Goal: Task Accomplishment & Management: Manage account settings

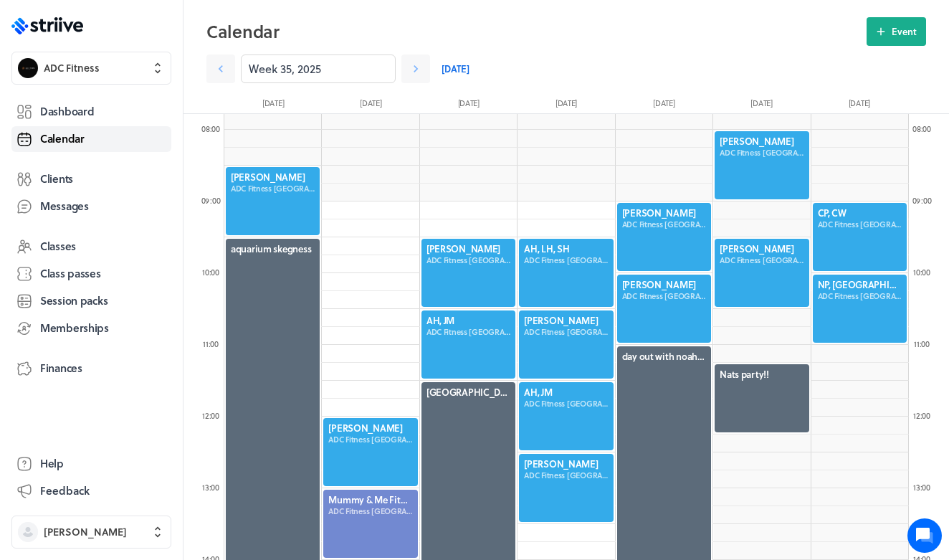
scroll to position [1721, 685]
click at [70, 181] on span "Clients" at bounding box center [56, 178] width 33 height 15
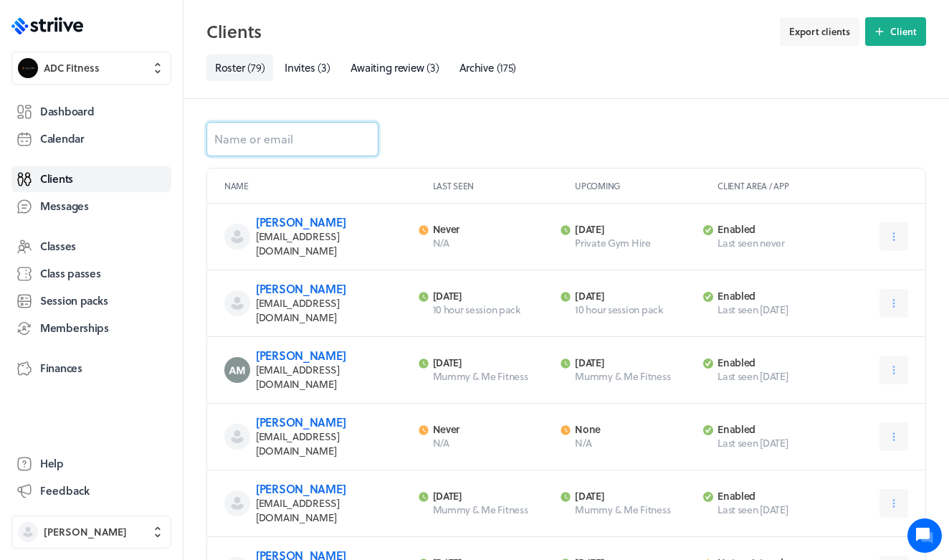
click at [315, 142] on input at bounding box center [293, 139] width 172 height 34
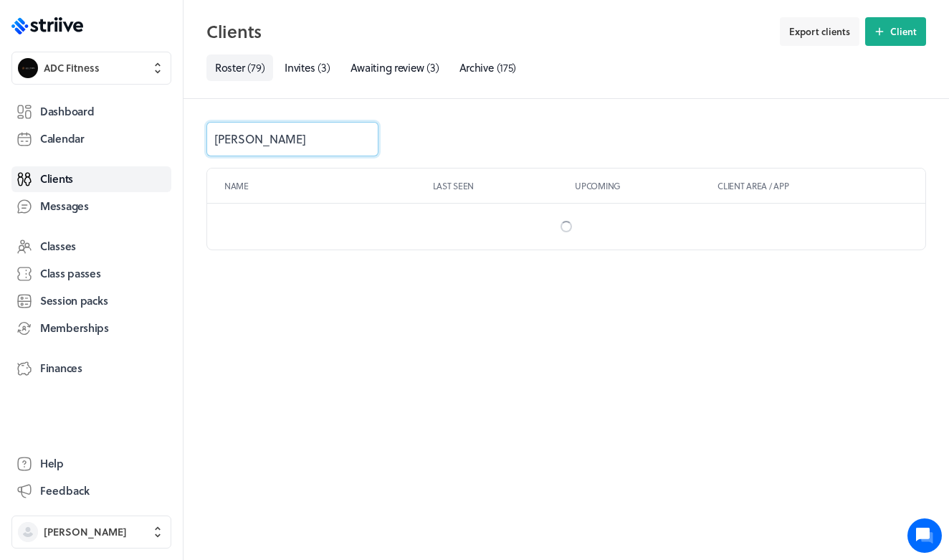
type input "[PERSON_NAME]"
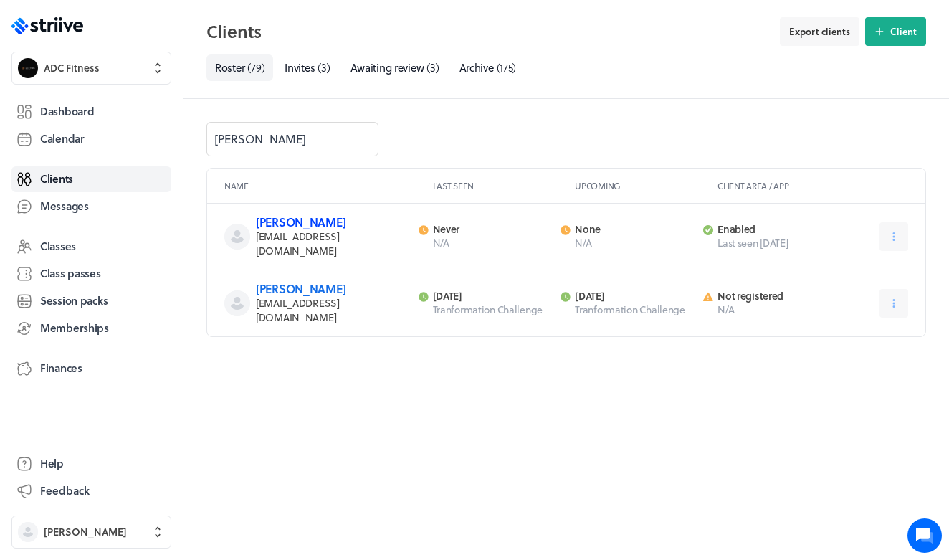
click at [318, 223] on link "[PERSON_NAME]" at bounding box center [301, 222] width 90 height 16
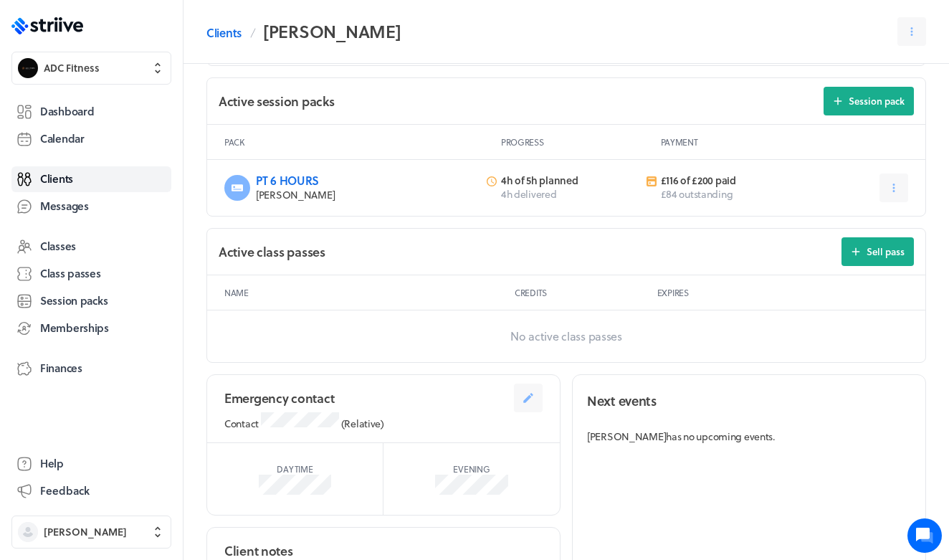
scroll to position [486, 0]
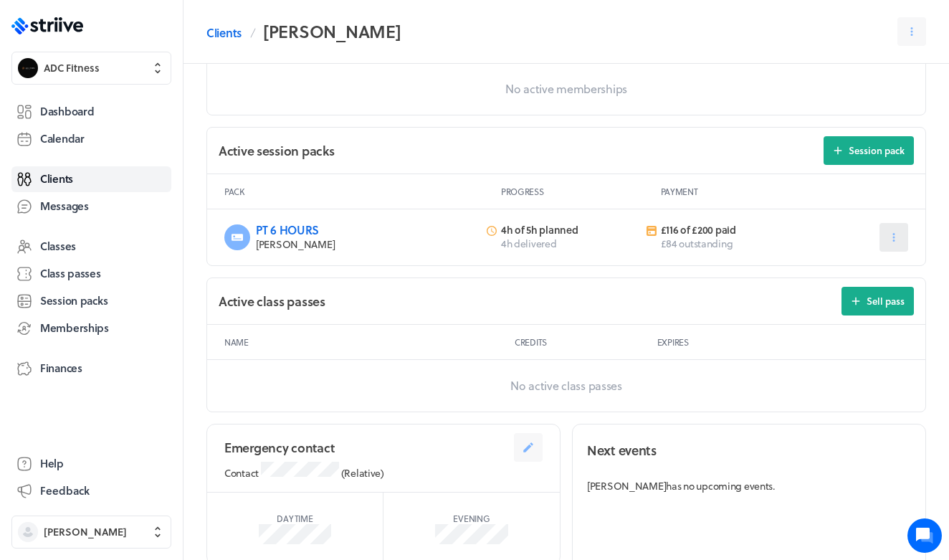
click at [904, 228] on button at bounding box center [894, 237] width 29 height 29
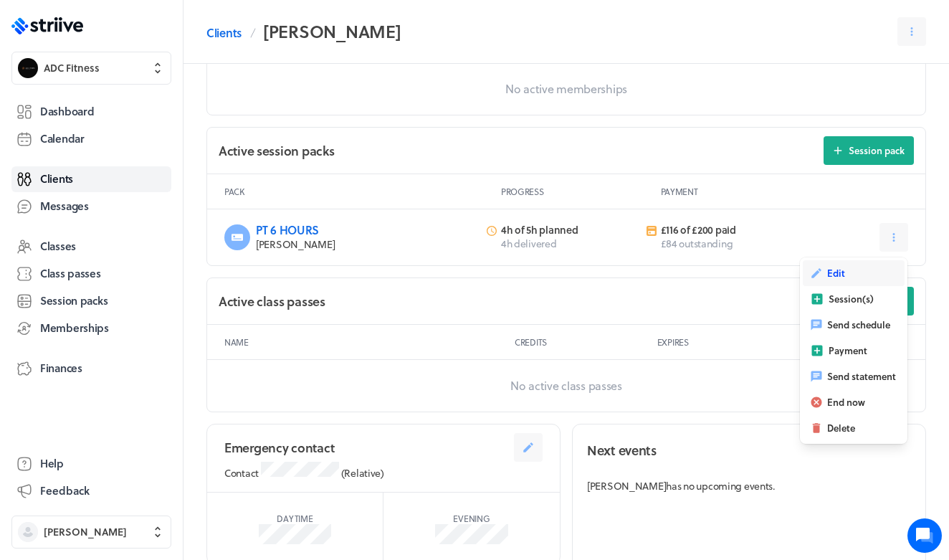
click at [859, 277] on button "Edit" at bounding box center [854, 273] width 102 height 26
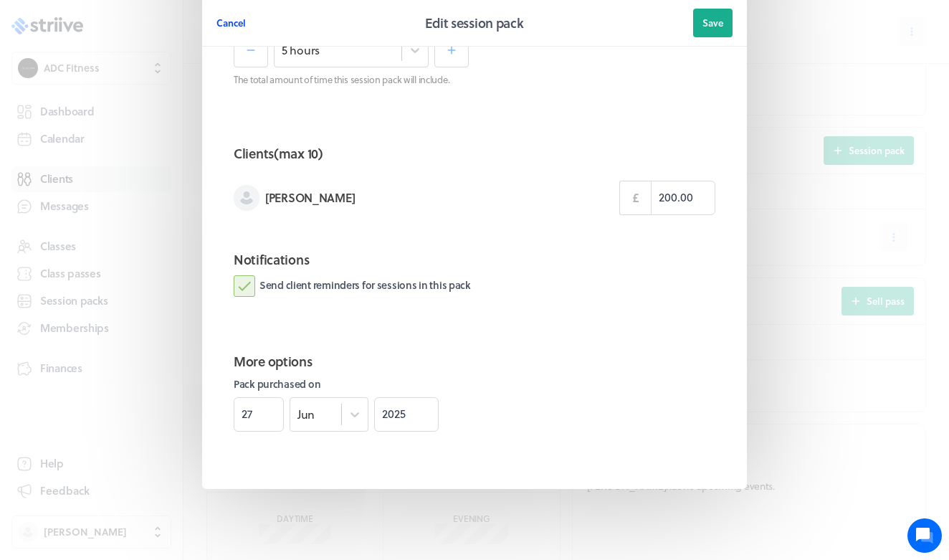
click at [243, 24] on span "Cancel" at bounding box center [231, 22] width 29 height 13
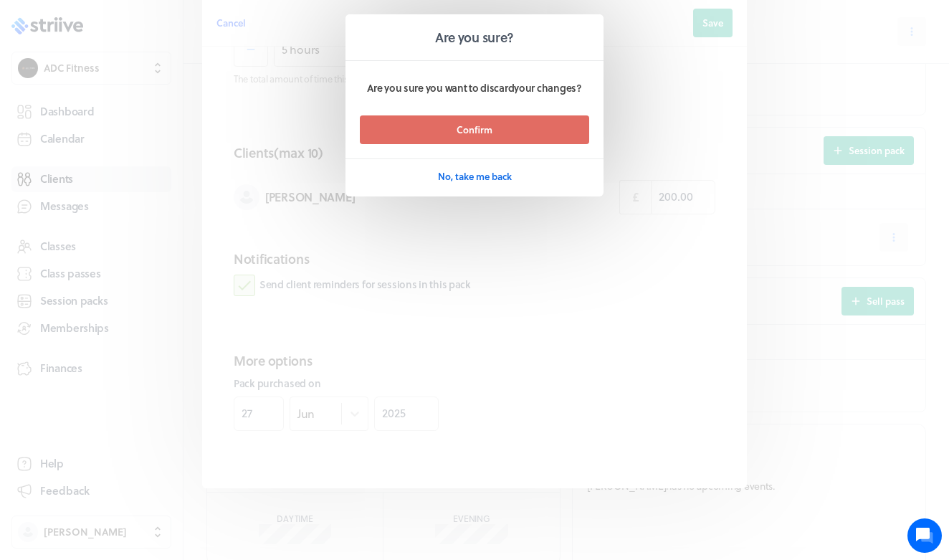
scroll to position [338, 0]
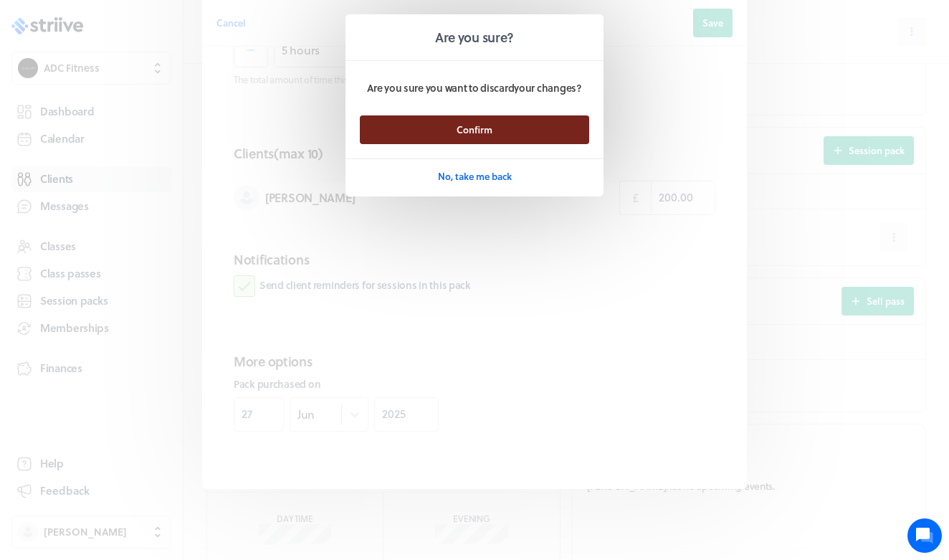
click at [488, 127] on span "Confirm" at bounding box center [475, 129] width 36 height 13
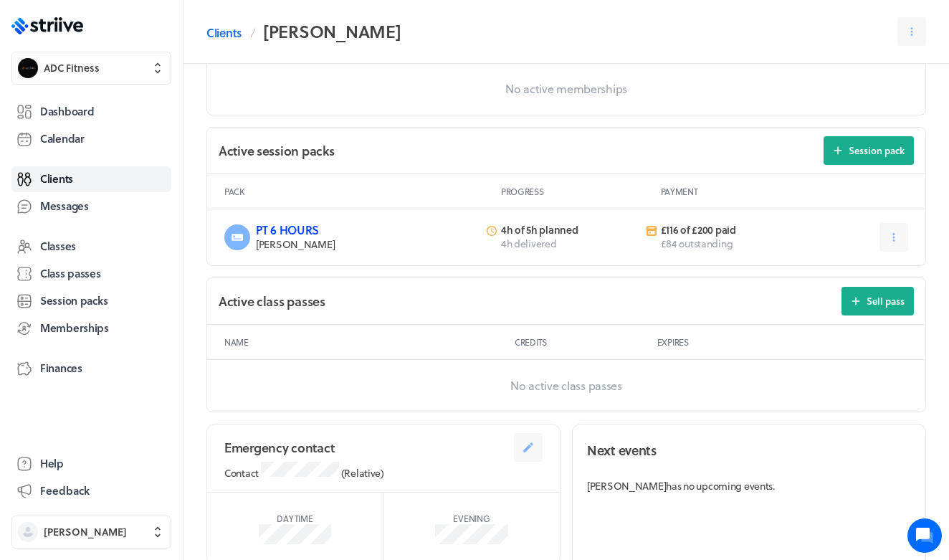
click at [308, 234] on link "PT 6 HOURS" at bounding box center [287, 230] width 63 height 16
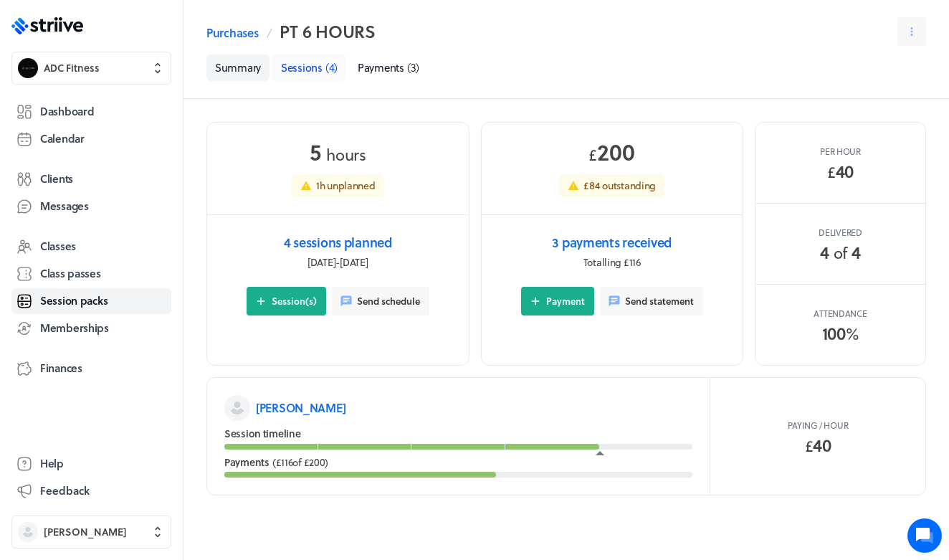
click at [330, 72] on span "( 4 )" at bounding box center [332, 68] width 12 height 16
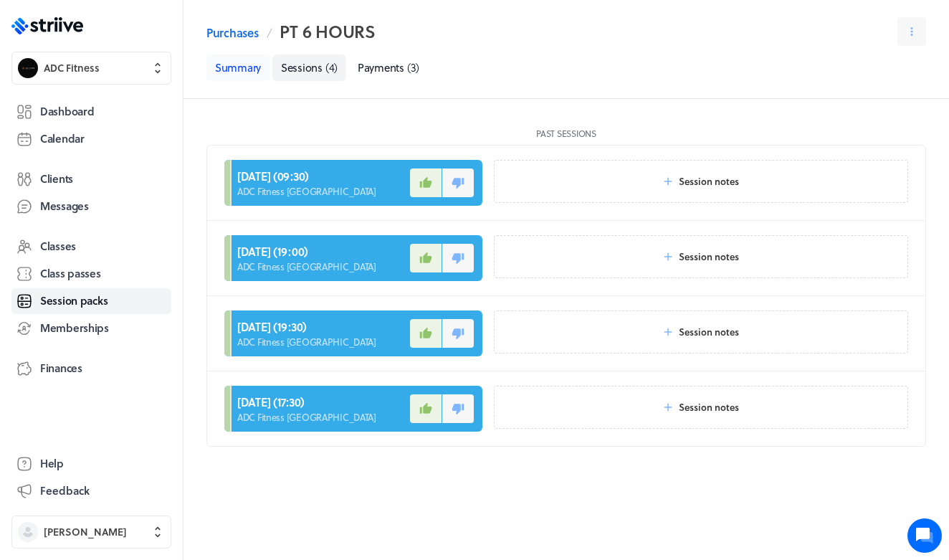
click at [252, 63] on link "Summary" at bounding box center [238, 68] width 63 height 27
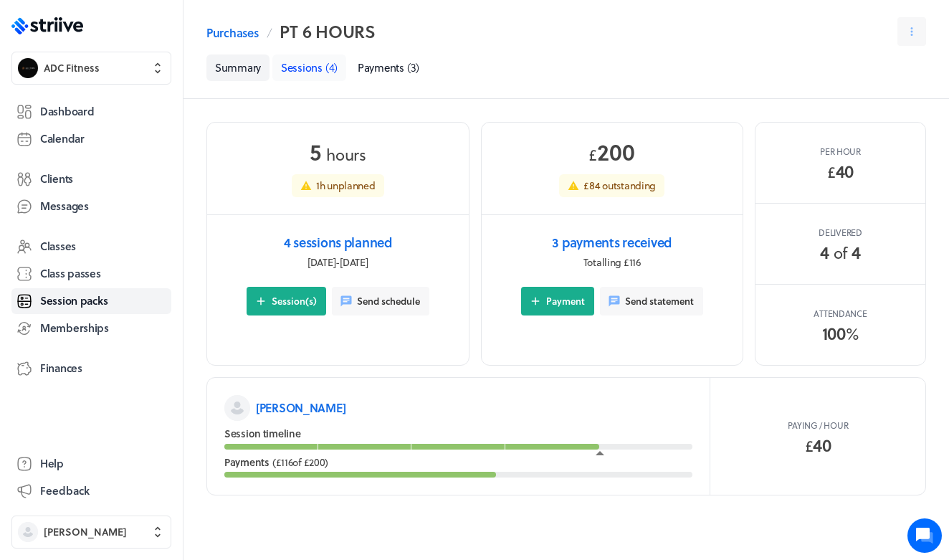
click at [316, 68] on span "Sessions" at bounding box center [302, 68] width 42 height 16
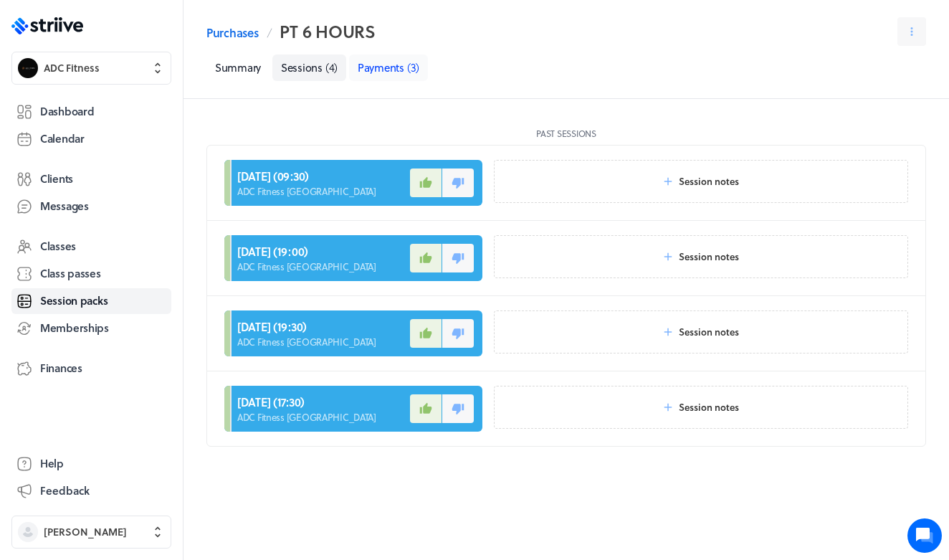
click at [394, 79] on link "Payments ( 3 )" at bounding box center [388, 68] width 79 height 27
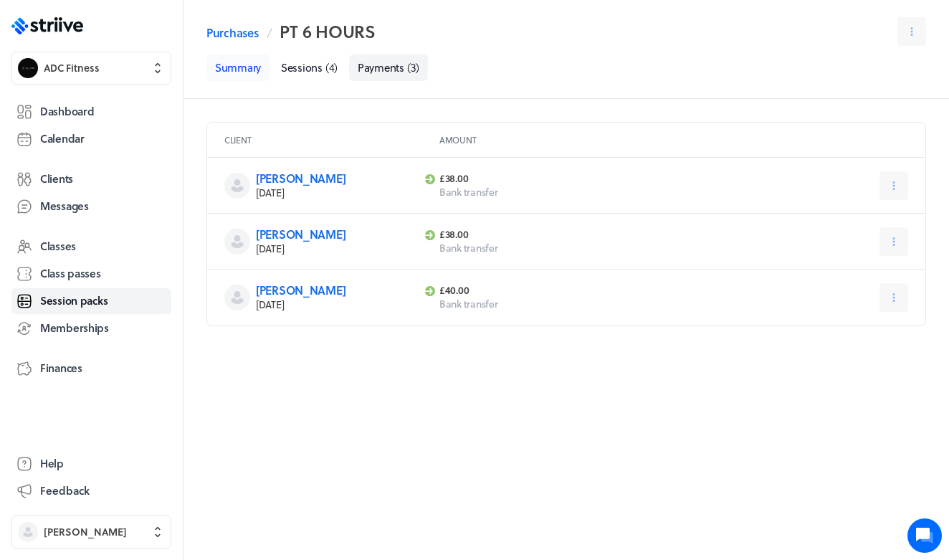
click at [235, 66] on link "Summary" at bounding box center [238, 68] width 63 height 27
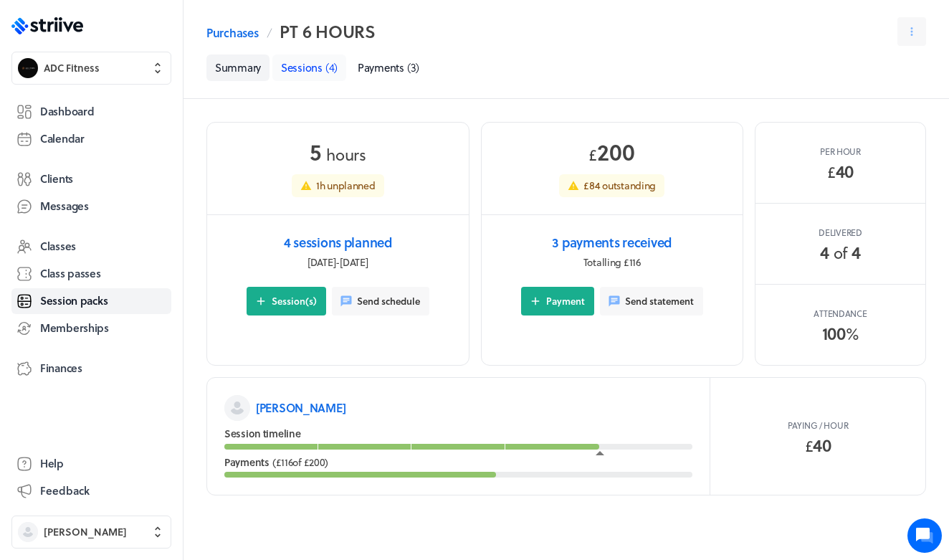
click at [308, 67] on span "Sessions" at bounding box center [302, 68] width 42 height 16
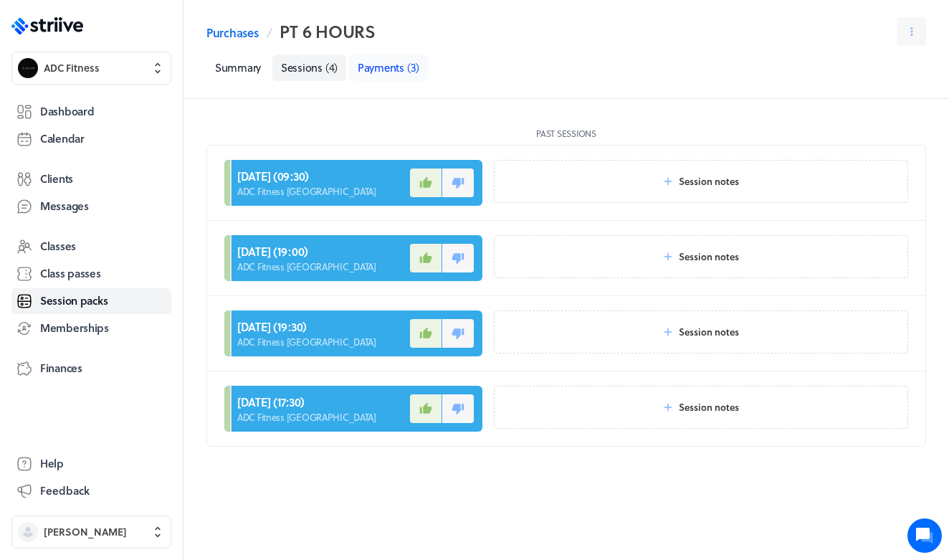
click at [376, 67] on span "Payments" at bounding box center [381, 68] width 47 height 16
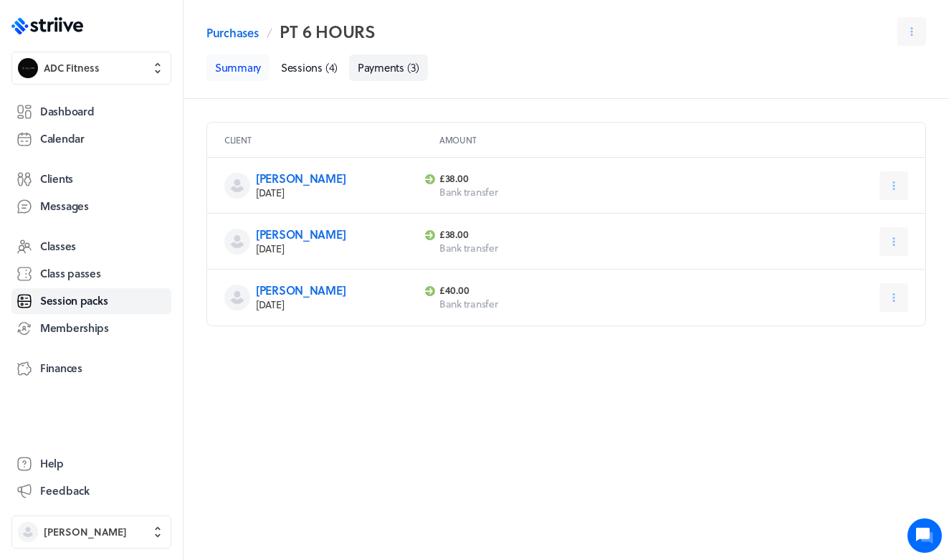
click at [247, 65] on link "Summary" at bounding box center [238, 68] width 63 height 27
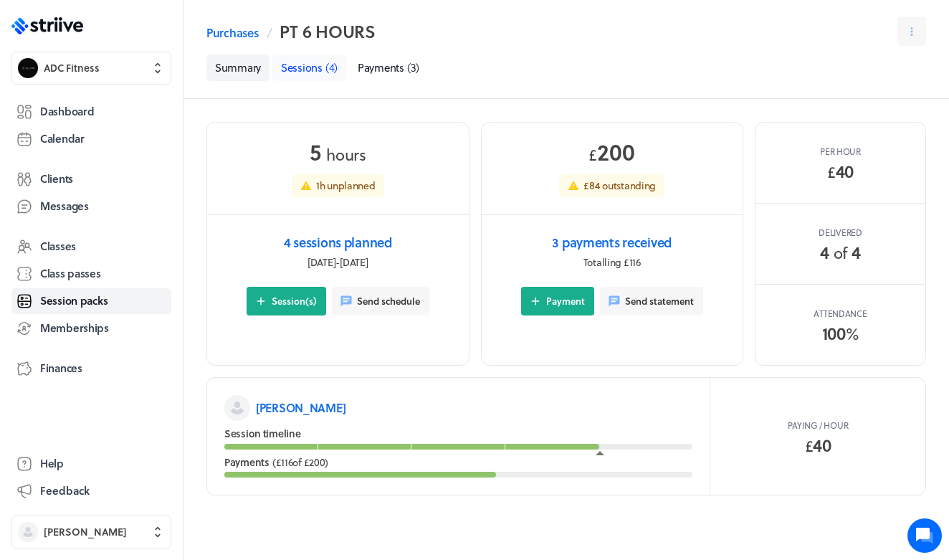
click at [316, 68] on span "Sessions" at bounding box center [302, 68] width 42 height 16
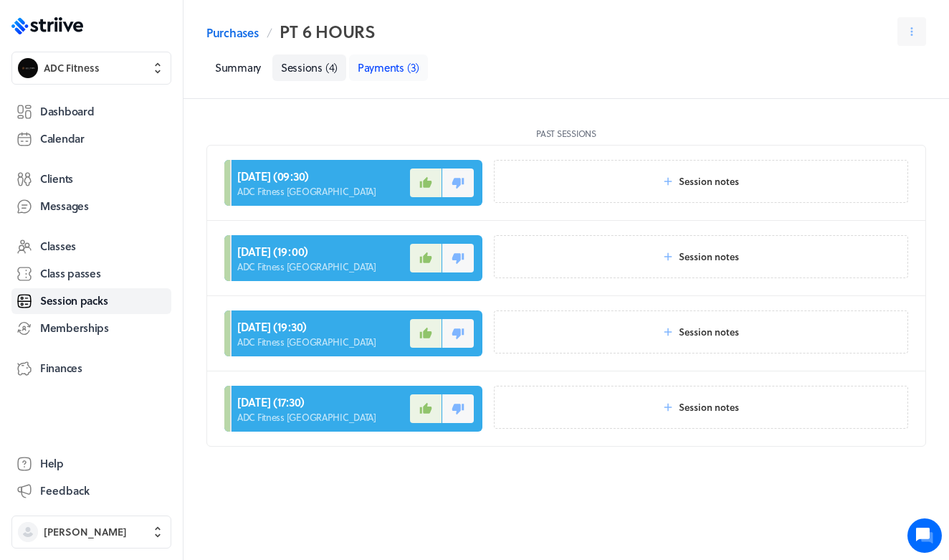
click at [374, 75] on span "Payments" at bounding box center [381, 68] width 47 height 16
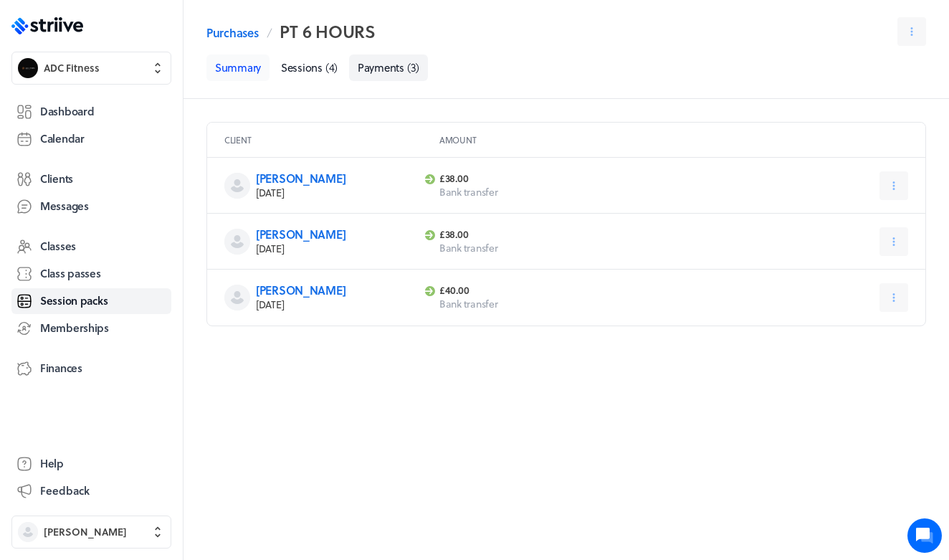
click at [249, 70] on link "Summary" at bounding box center [238, 68] width 63 height 27
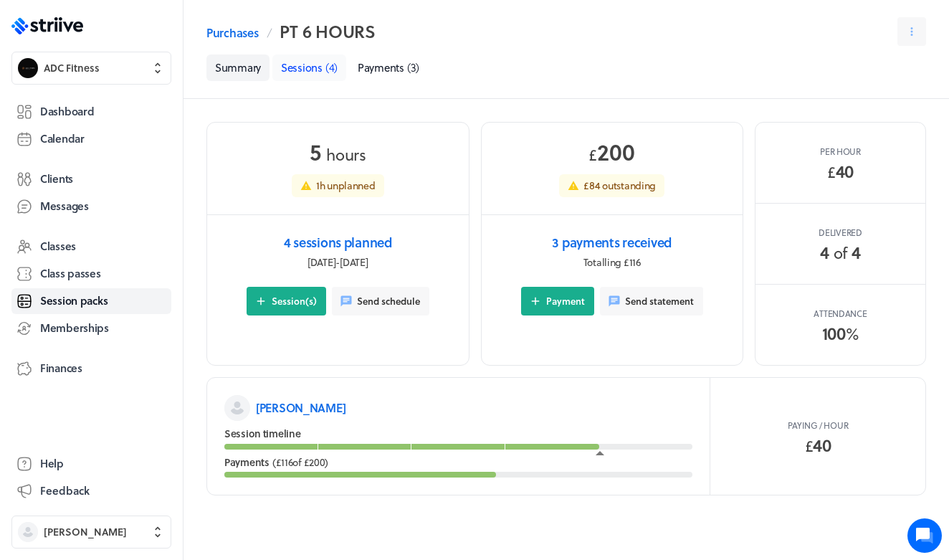
click at [311, 67] on span "Sessions" at bounding box center [302, 68] width 42 height 16
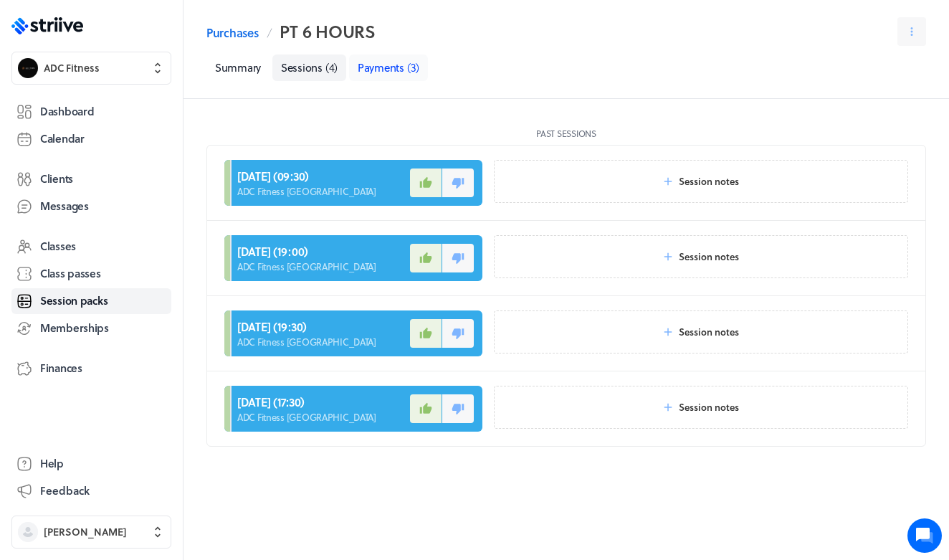
click at [382, 73] on span "Payments" at bounding box center [381, 68] width 47 height 16
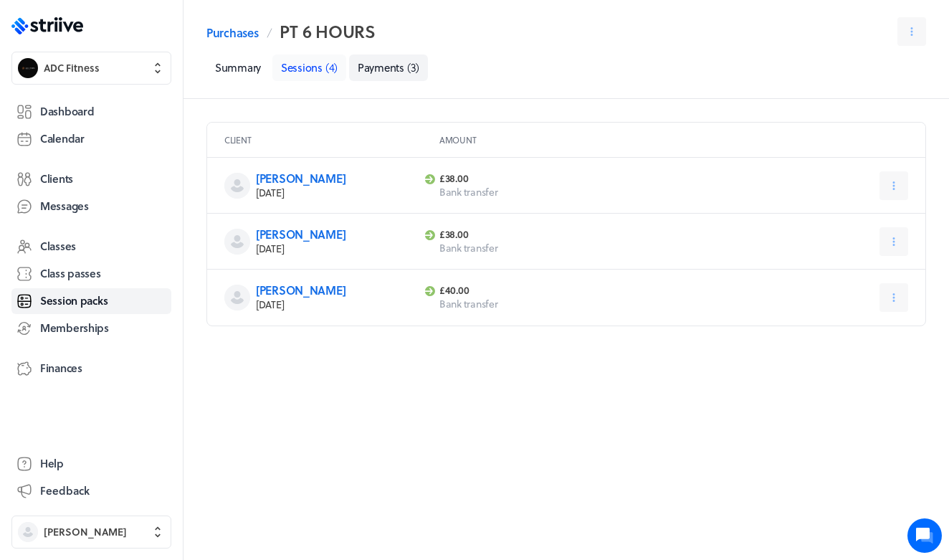
click at [320, 68] on span "Sessions" at bounding box center [302, 68] width 42 height 16
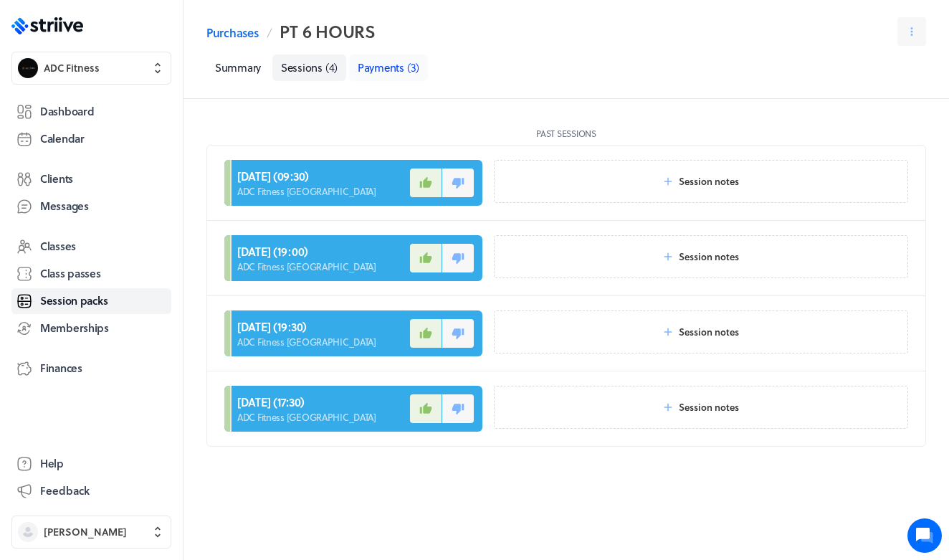
click at [373, 71] on span "Payments" at bounding box center [381, 68] width 47 height 16
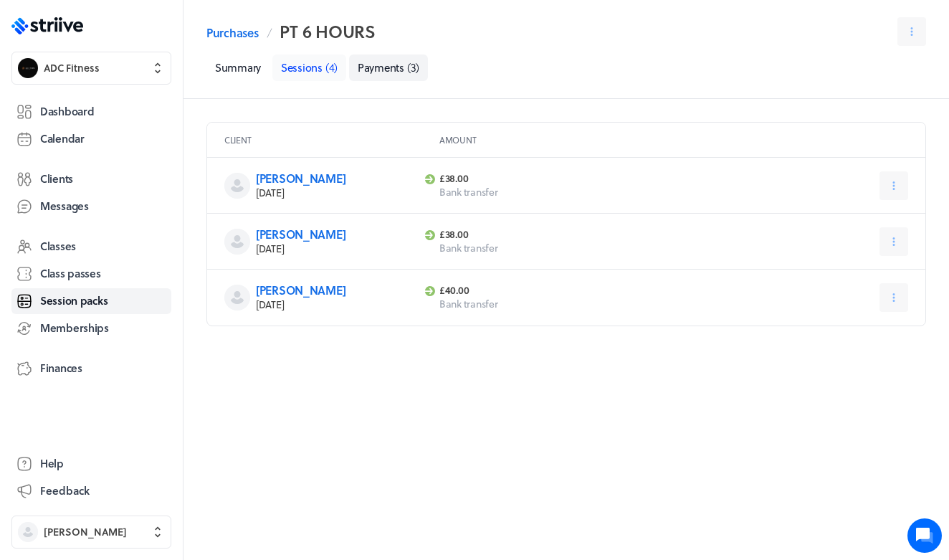
click at [333, 70] on span "( 4 )" at bounding box center [332, 68] width 12 height 16
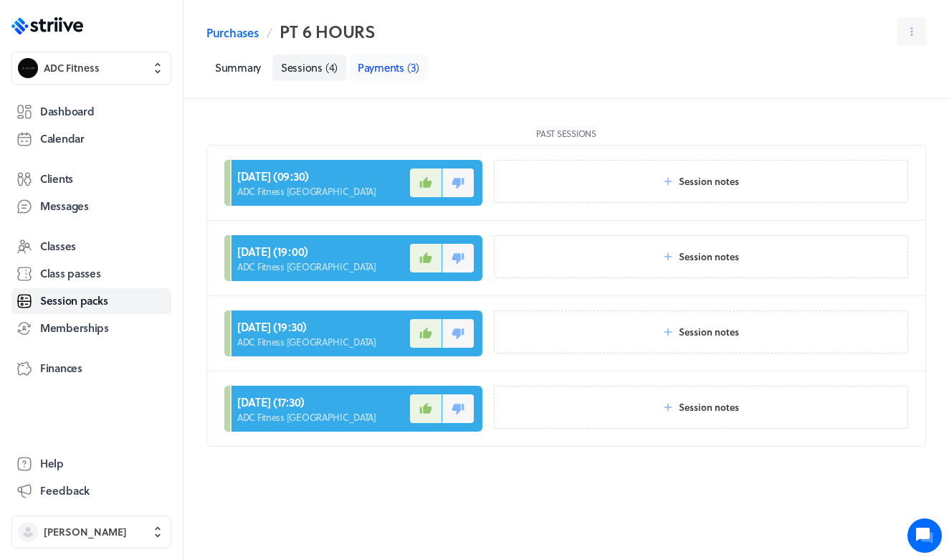
click at [394, 62] on span "Payments" at bounding box center [381, 68] width 47 height 16
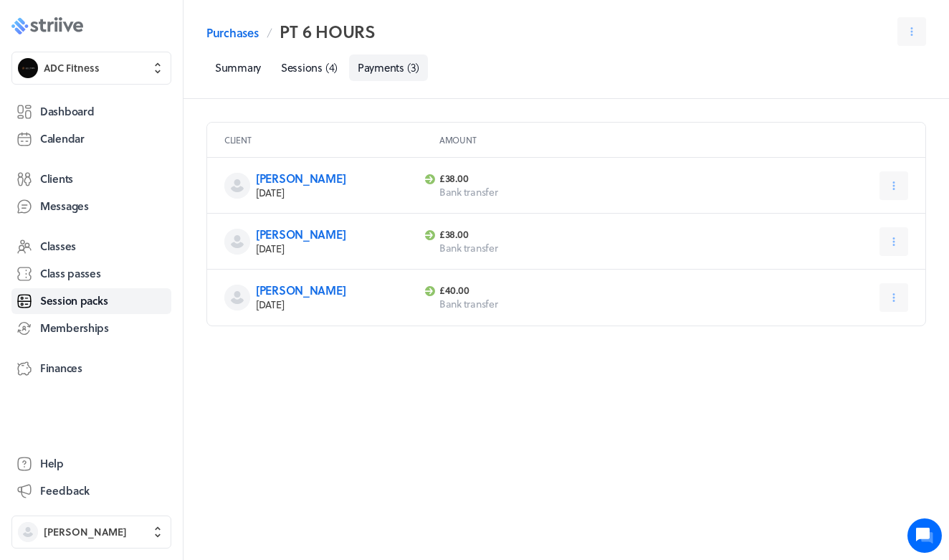
click at [75, 29] on icon at bounding box center [78, 27] width 10 height 11
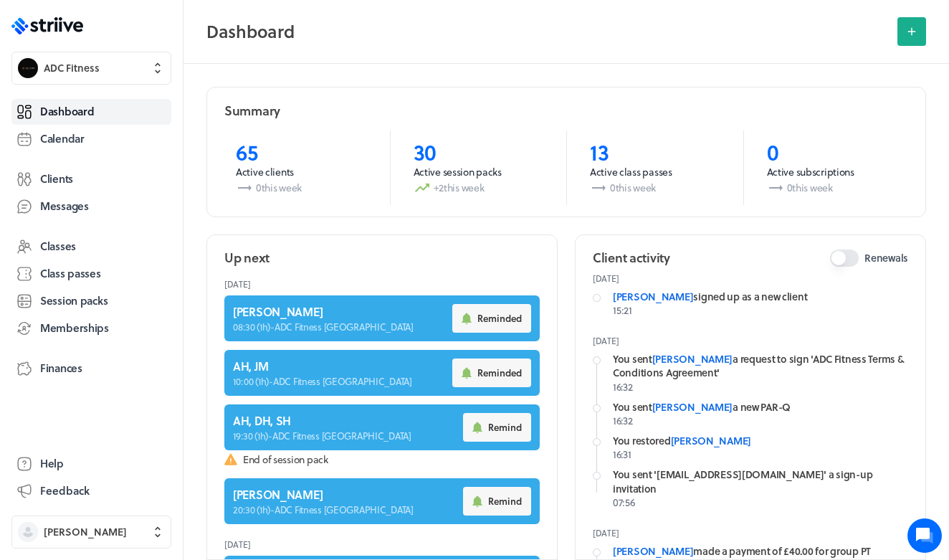
click at [78, 354] on div "Dashboard Calendar Clients Messages Classes Class passes Session packs Membersh…" at bounding box center [91, 265] width 160 height 338
click at [76, 365] on span "Finances" at bounding box center [61, 368] width 42 height 15
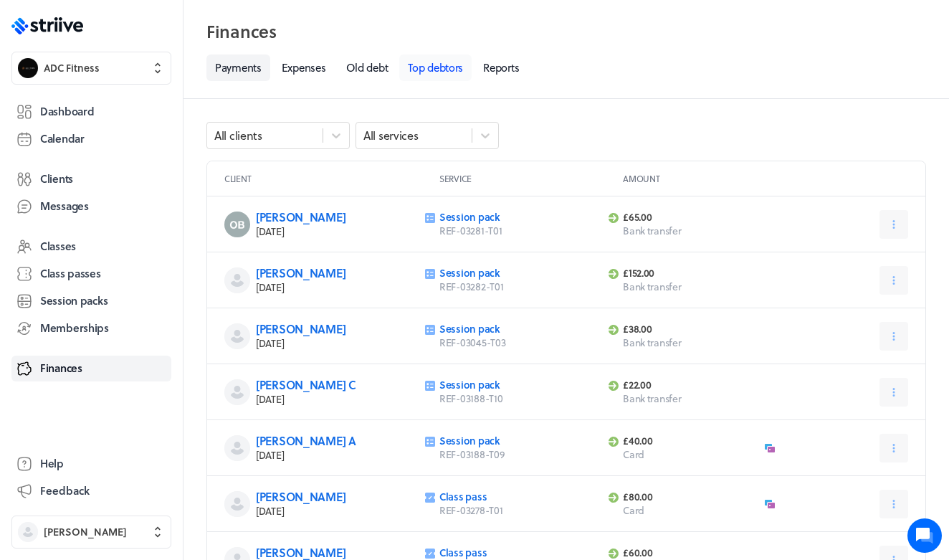
click at [459, 66] on link "Top debtors" at bounding box center [435, 68] width 72 height 27
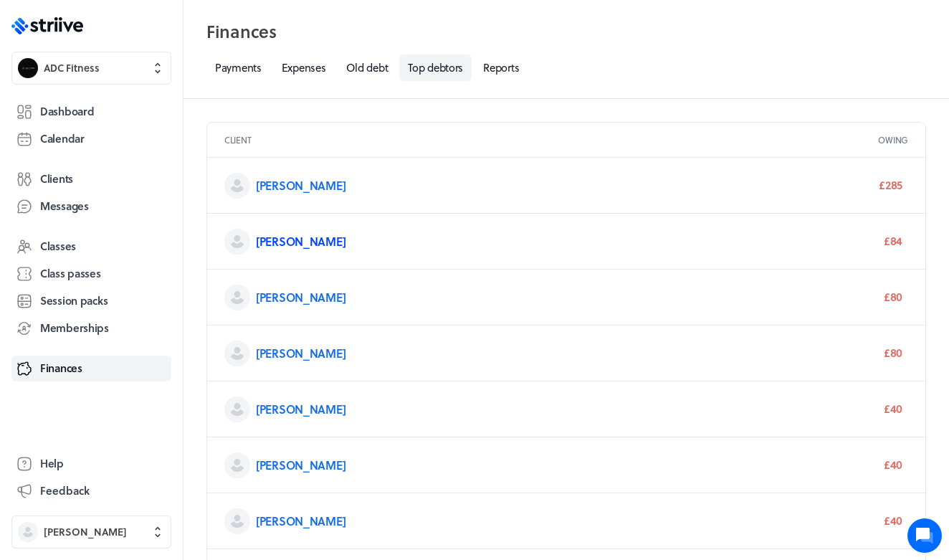
click at [265, 241] on link "[PERSON_NAME]" at bounding box center [301, 241] width 90 height 16
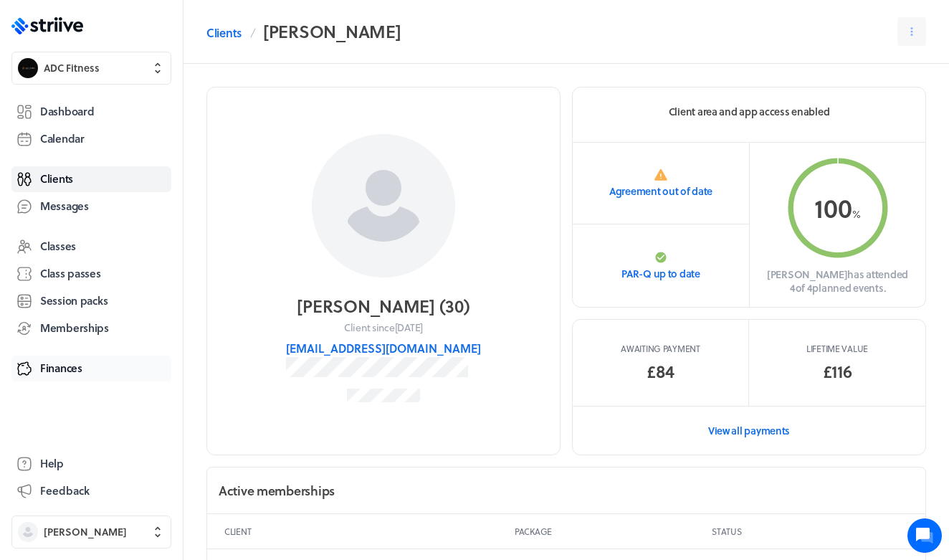
click at [49, 365] on span "Finances" at bounding box center [61, 368] width 42 height 15
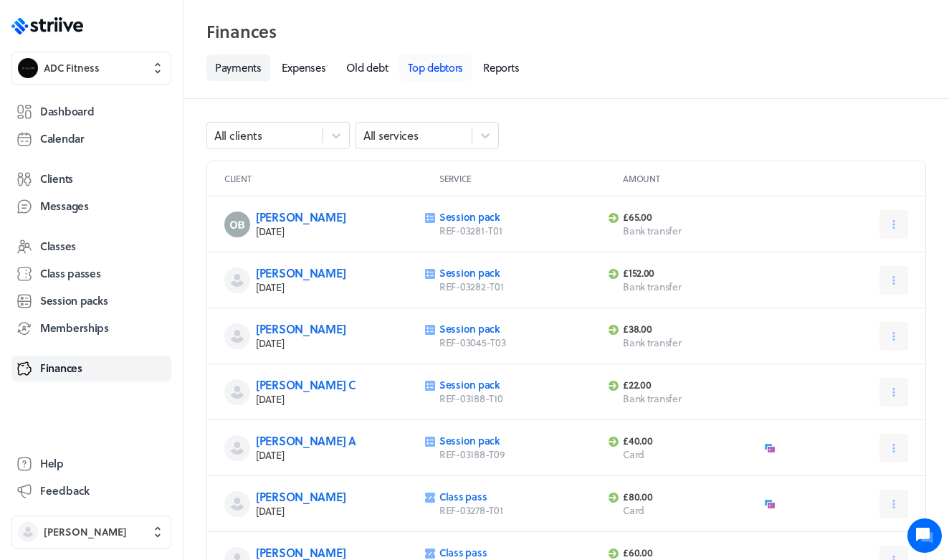
click at [457, 69] on link "Top debtors" at bounding box center [435, 68] width 72 height 27
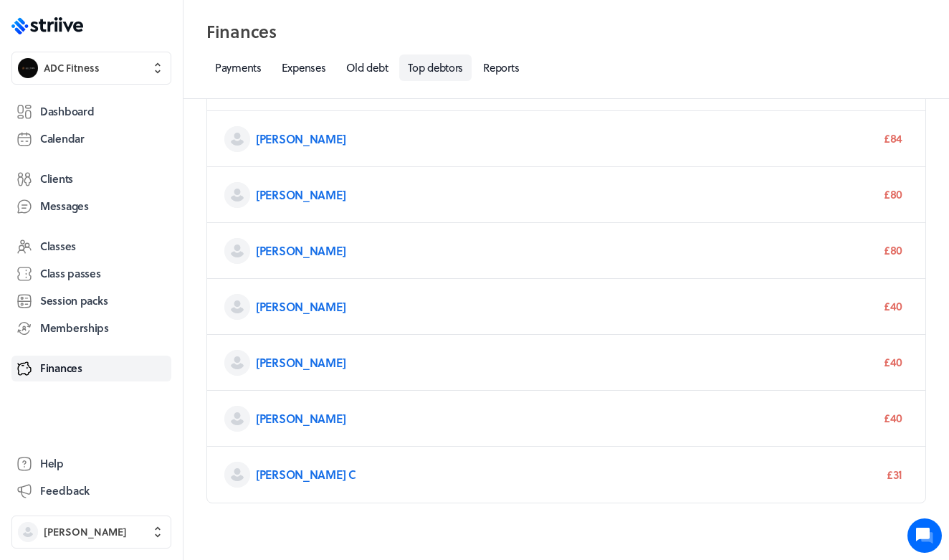
scroll to position [101, 0]
click at [46, 21] on icon ".st0{fill:#006BFF;} .st1{fill:#0A121C;} .st2{fill:url(#SVGID_1_);} .st3{fill:ur…" at bounding box center [47, 25] width 72 height 17
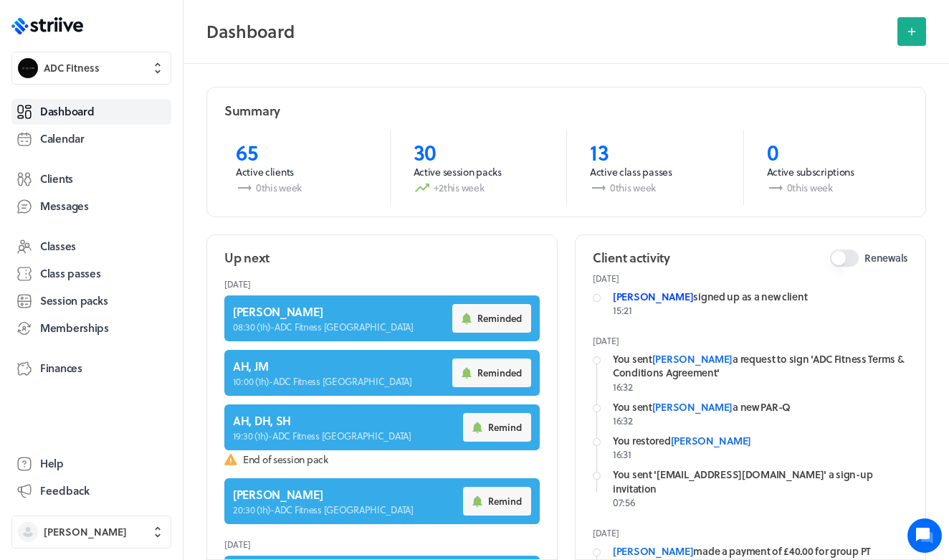
click at [638, 294] on link "[PERSON_NAME]" at bounding box center [653, 296] width 80 height 15
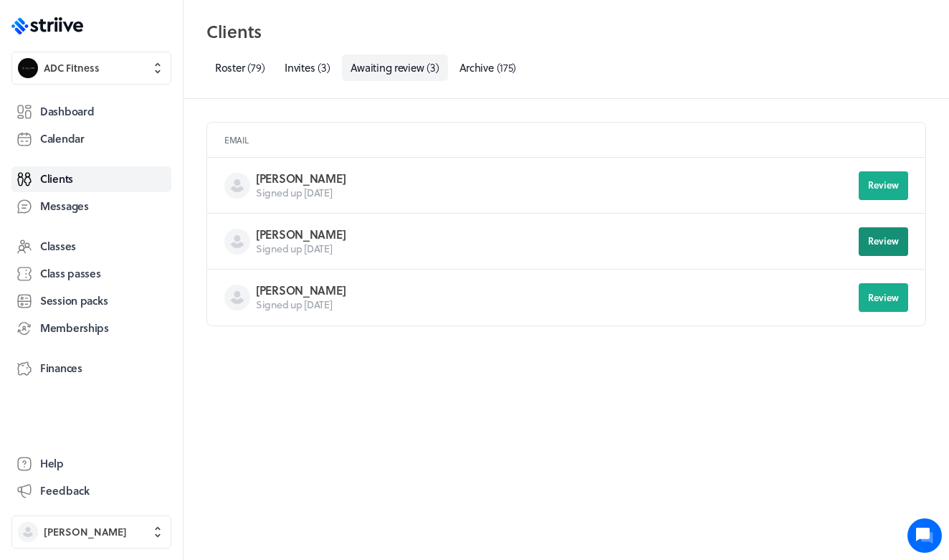
click at [881, 237] on span "Review" at bounding box center [883, 240] width 31 height 13
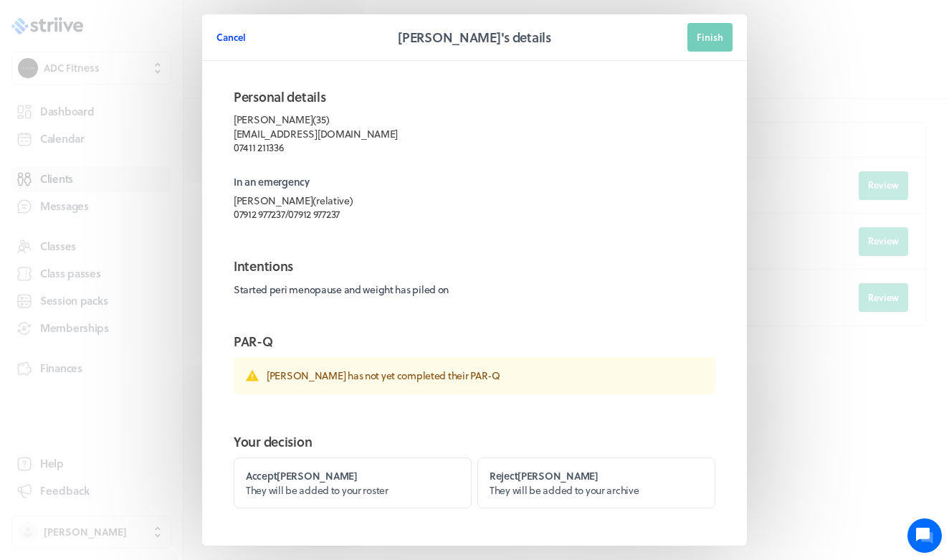
click at [234, 39] on span "Cancel" at bounding box center [231, 37] width 29 height 13
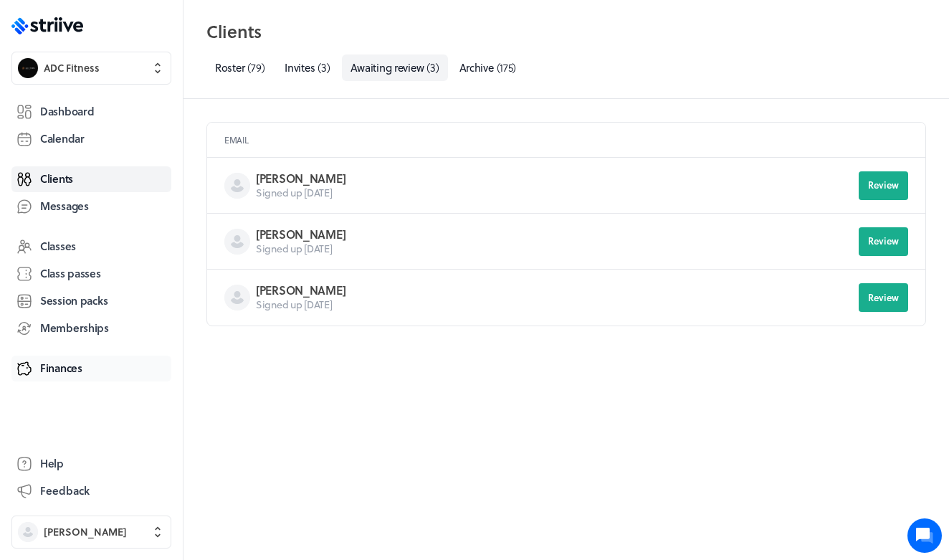
click at [57, 366] on span "Finances" at bounding box center [61, 368] width 42 height 15
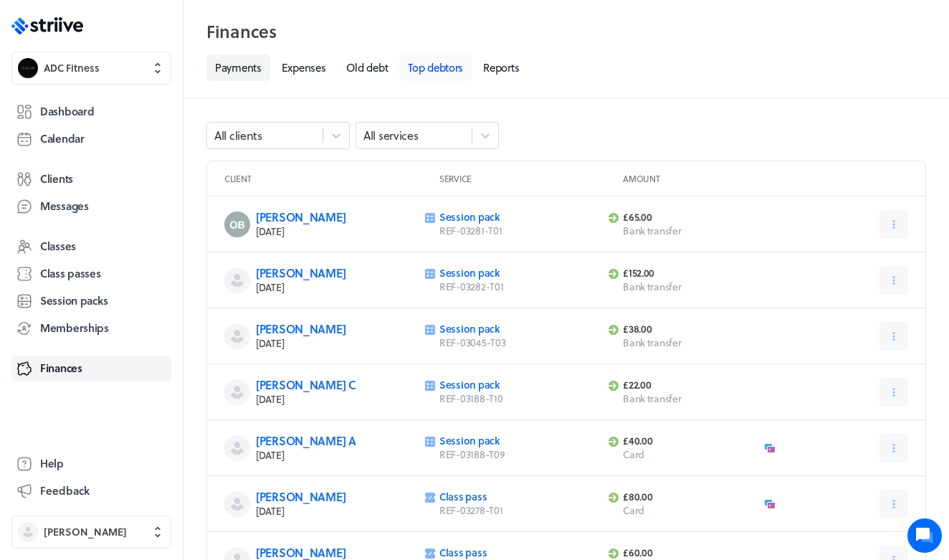
click at [435, 74] on link "Top debtors" at bounding box center [435, 68] width 72 height 27
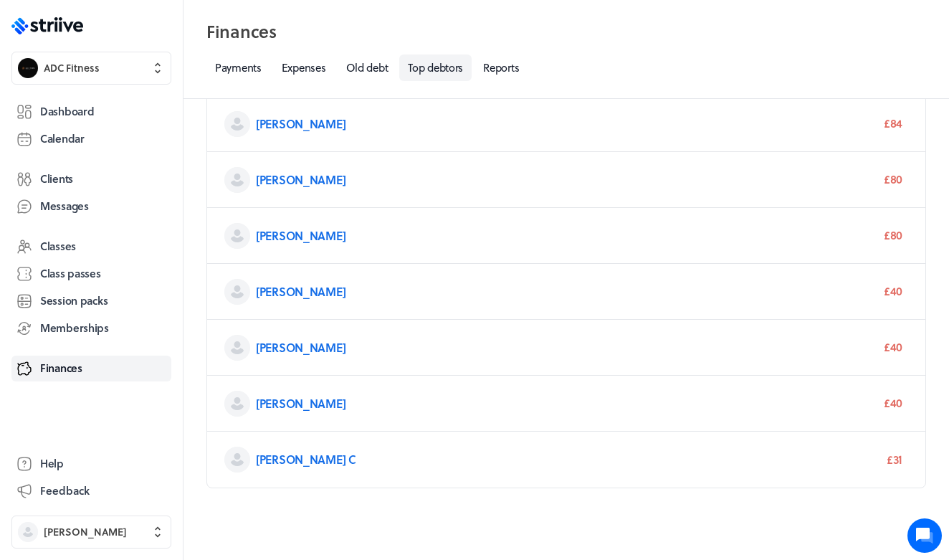
scroll to position [114, 0]
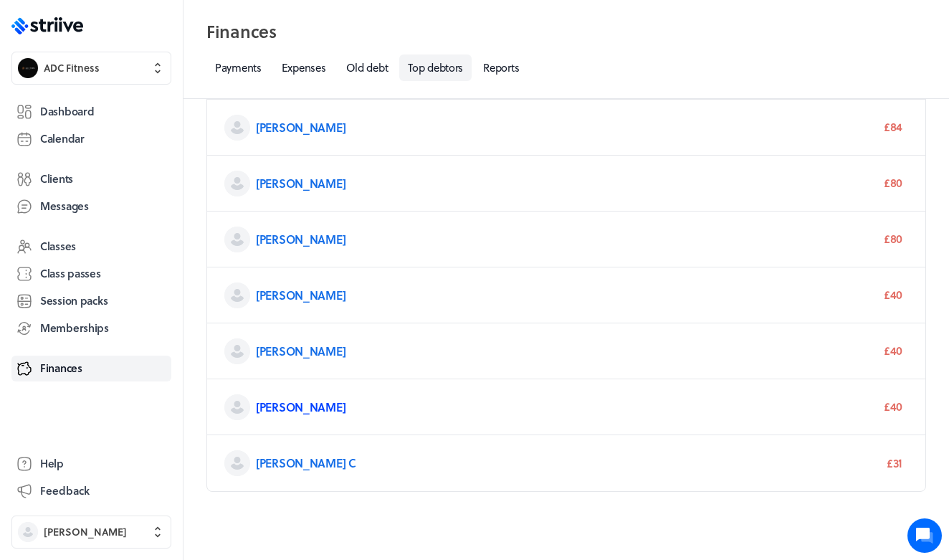
click at [275, 409] on link "[PERSON_NAME]" at bounding box center [301, 407] width 90 height 16
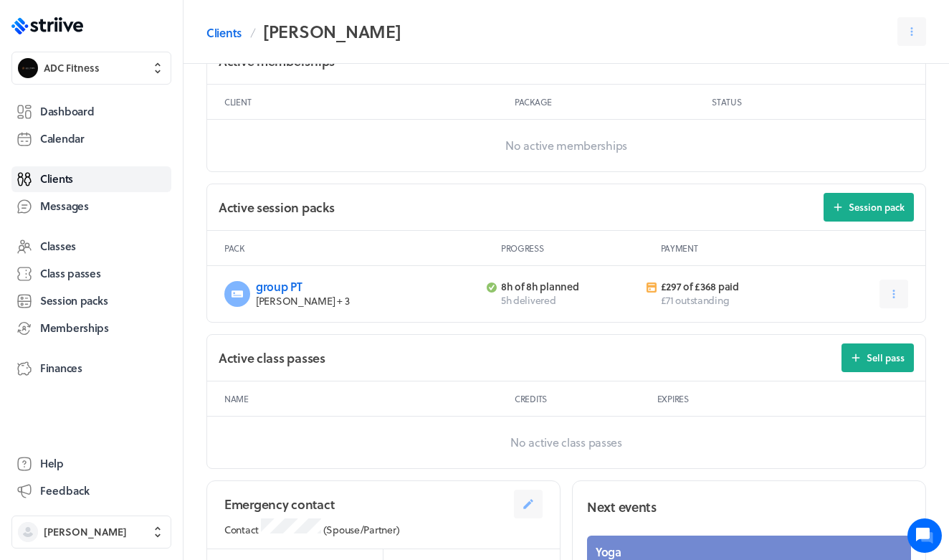
scroll to position [430, 0]
click at [283, 288] on link "group PT" at bounding box center [279, 286] width 47 height 16
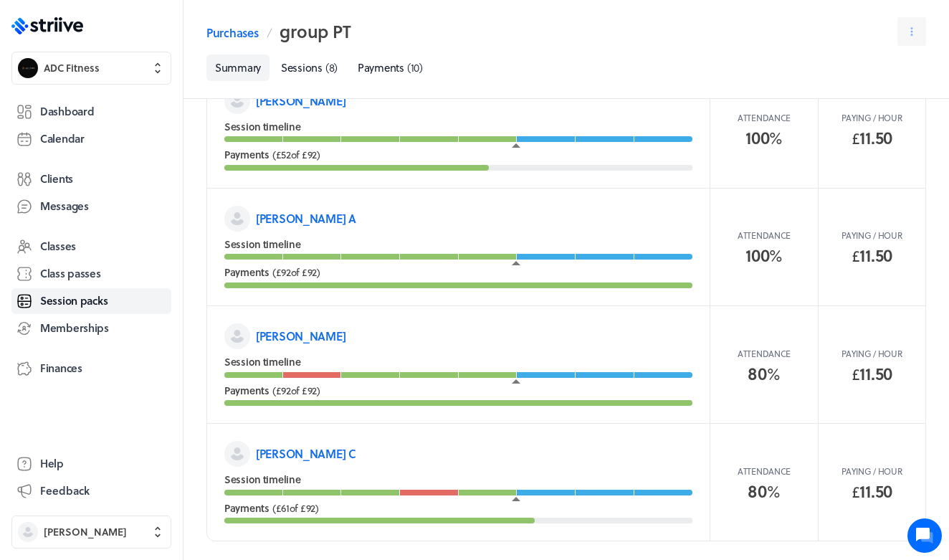
scroll to position [282, 0]
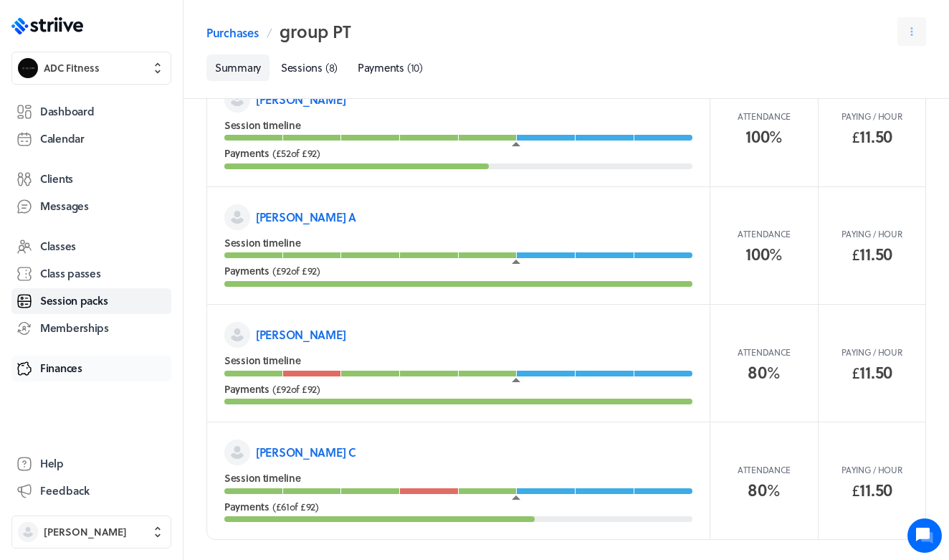
click at [80, 372] on span "Finances" at bounding box center [61, 368] width 42 height 15
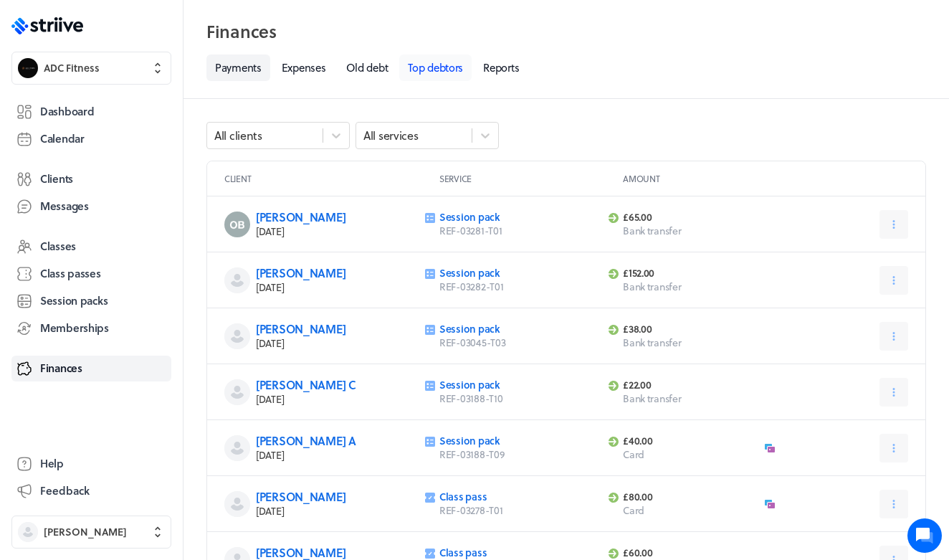
click at [437, 73] on link "Top debtors" at bounding box center [435, 68] width 72 height 27
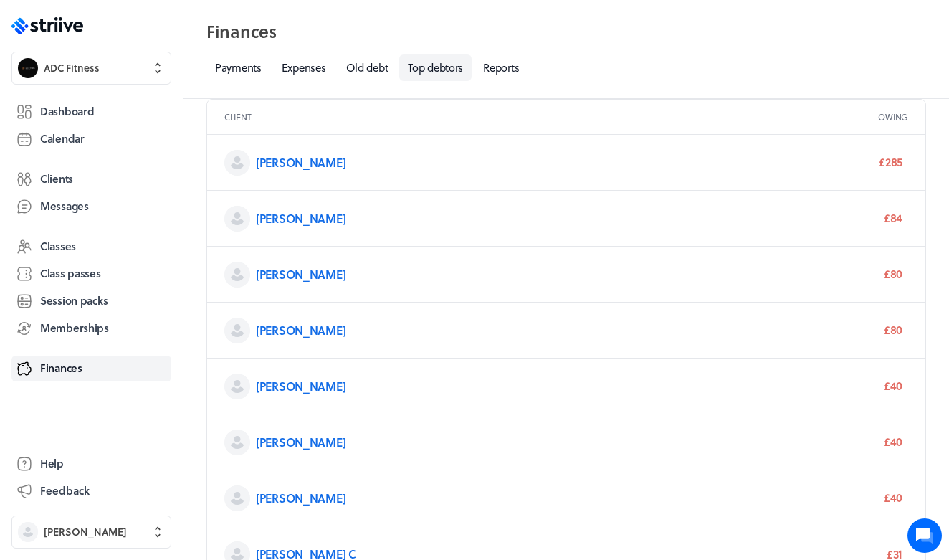
scroll to position [22, 0]
click at [270, 223] on link "[PERSON_NAME]" at bounding box center [301, 219] width 90 height 16
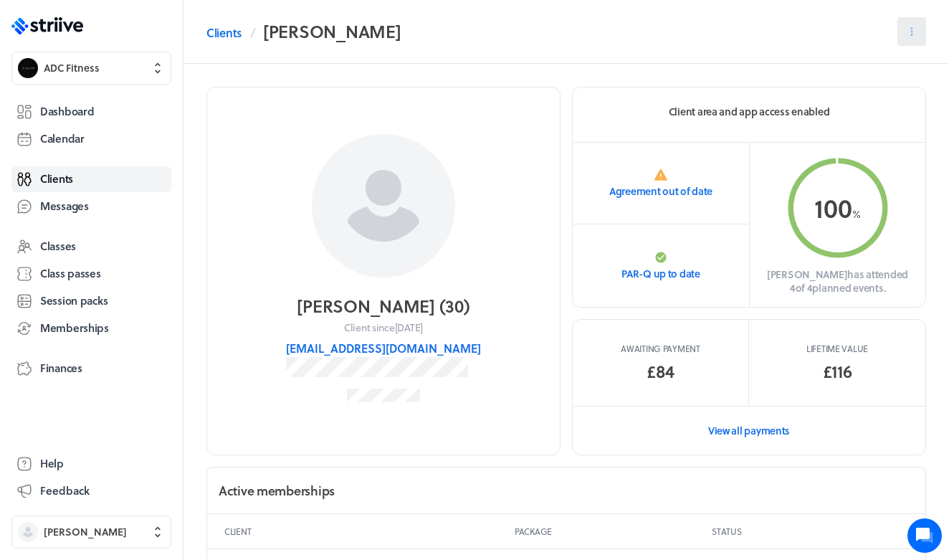
click at [909, 32] on icon at bounding box center [912, 31] width 13 height 13
click at [899, 67] on button "Edit" at bounding box center [873, 68] width 95 height 26
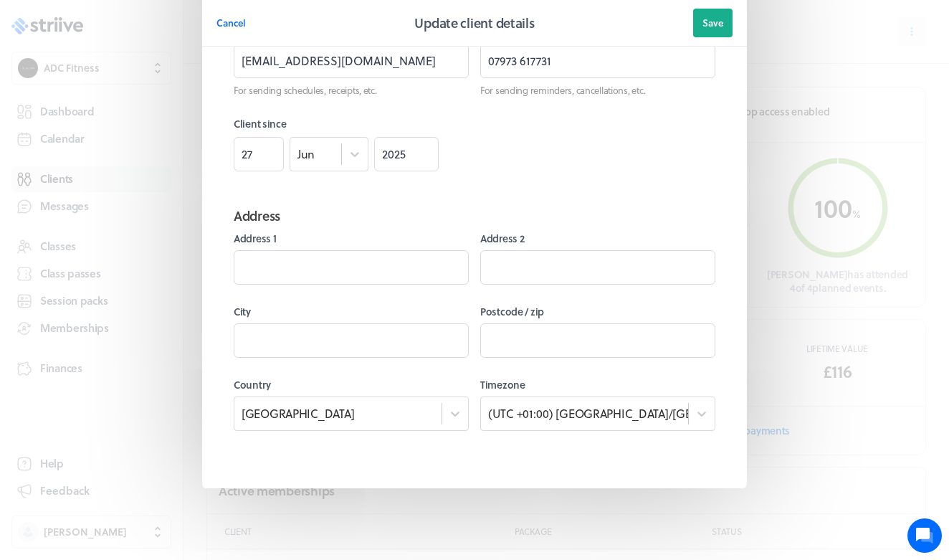
scroll to position [360, 0]
click at [229, 29] on span "Cancel" at bounding box center [231, 22] width 29 height 13
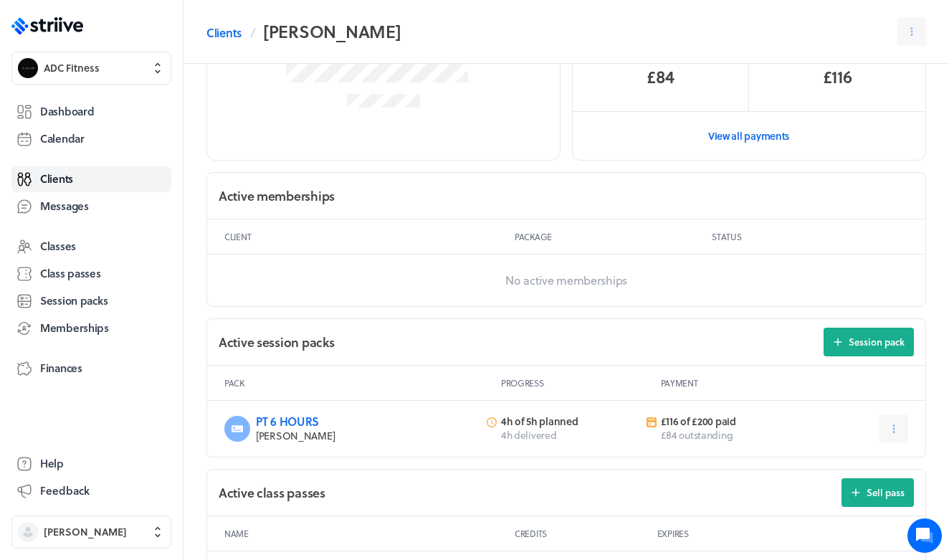
scroll to position [299, 0]
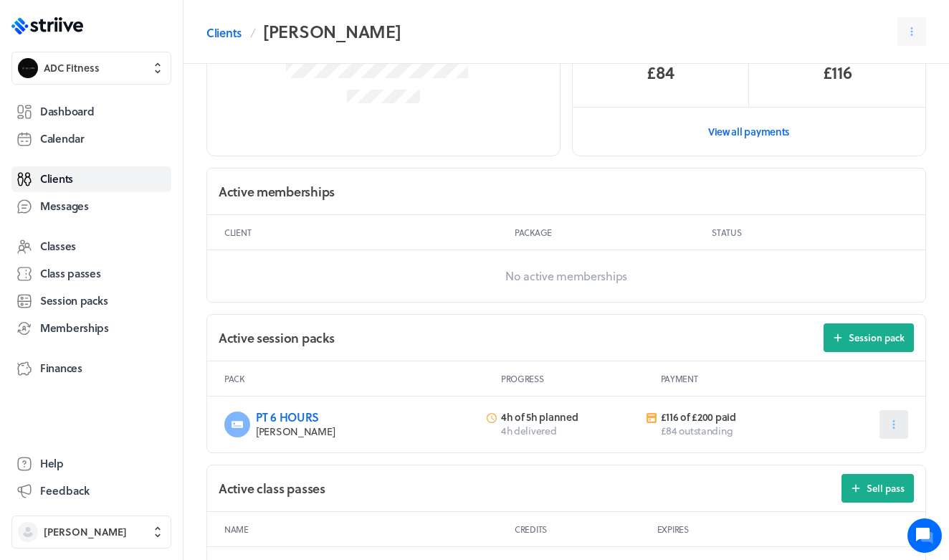
click at [892, 425] on icon at bounding box center [894, 424] width 13 height 13
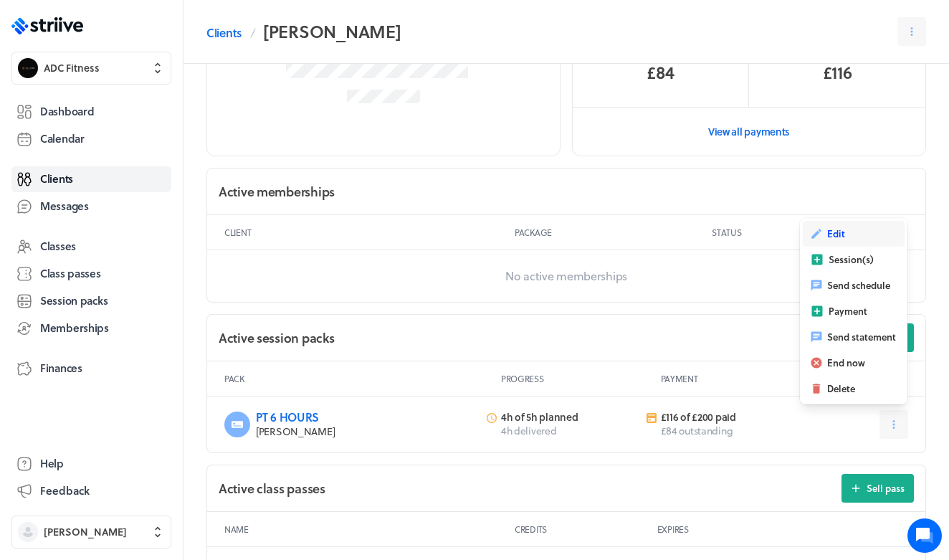
click at [840, 240] on button "Edit" at bounding box center [854, 234] width 102 height 26
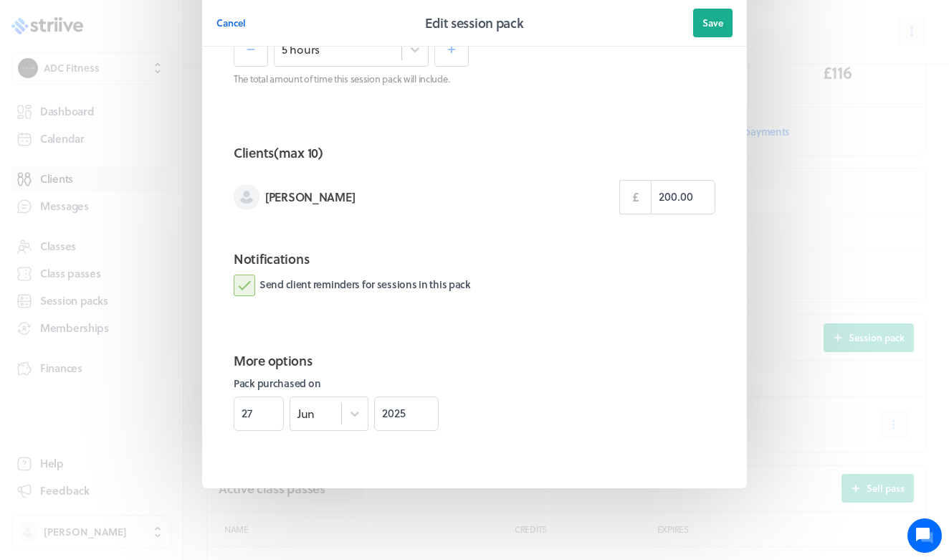
scroll to position [346, 0]
click at [232, 15] on button "Cancel" at bounding box center [231, 23] width 29 height 29
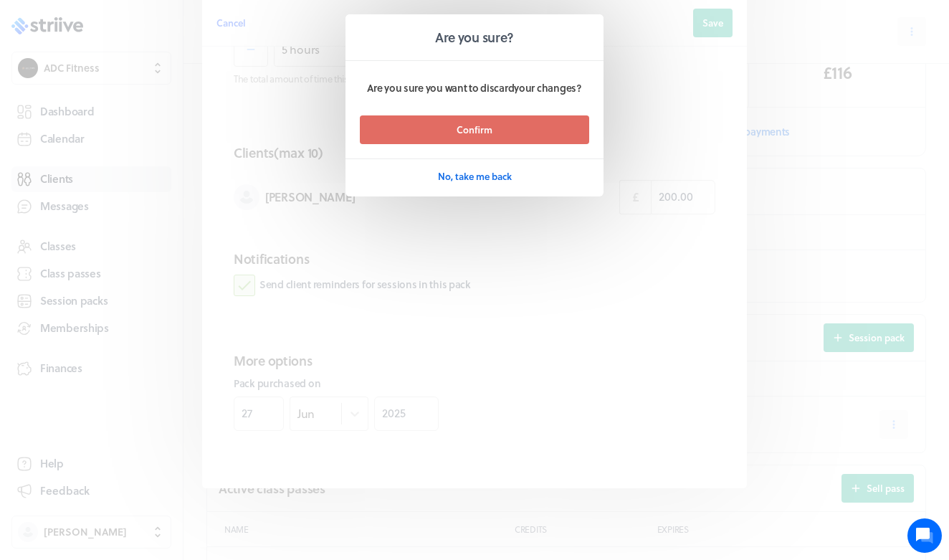
scroll to position [338, 0]
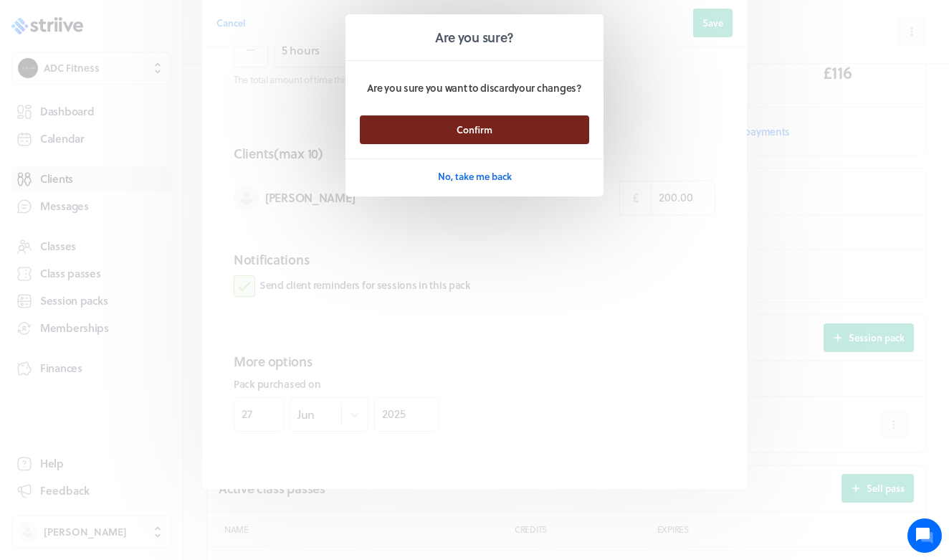
click at [444, 128] on button "Confirm" at bounding box center [474, 129] width 229 height 29
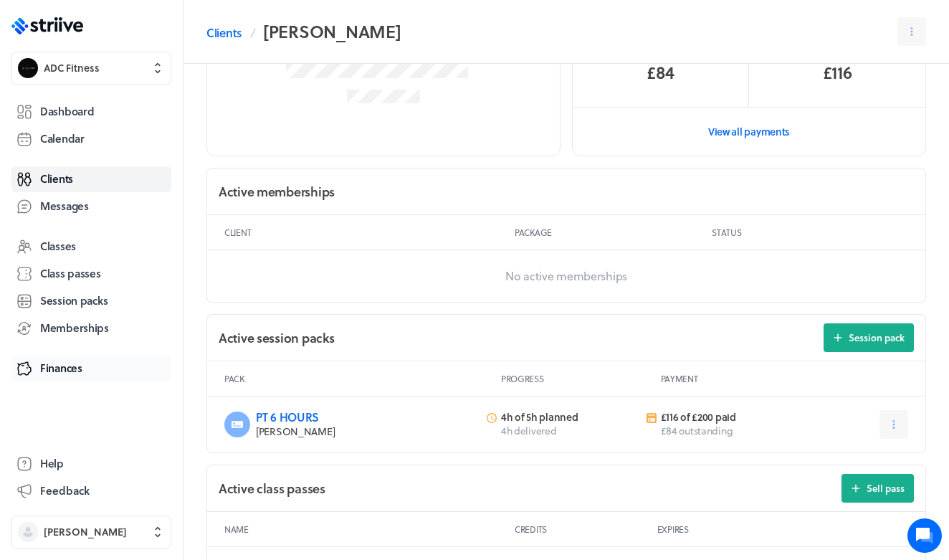
click at [88, 365] on link "Finances" at bounding box center [91, 369] width 160 height 26
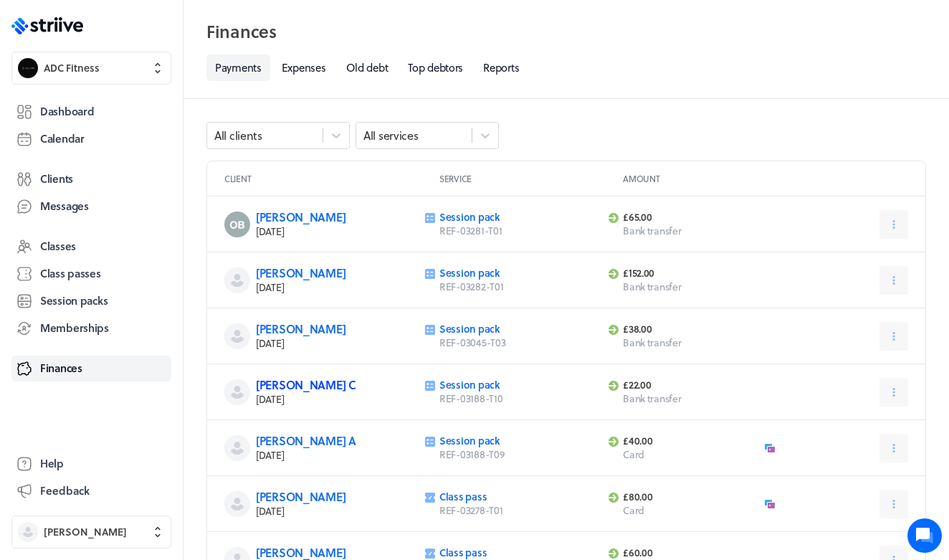
click at [283, 387] on link "[PERSON_NAME] C" at bounding box center [306, 384] width 100 height 16
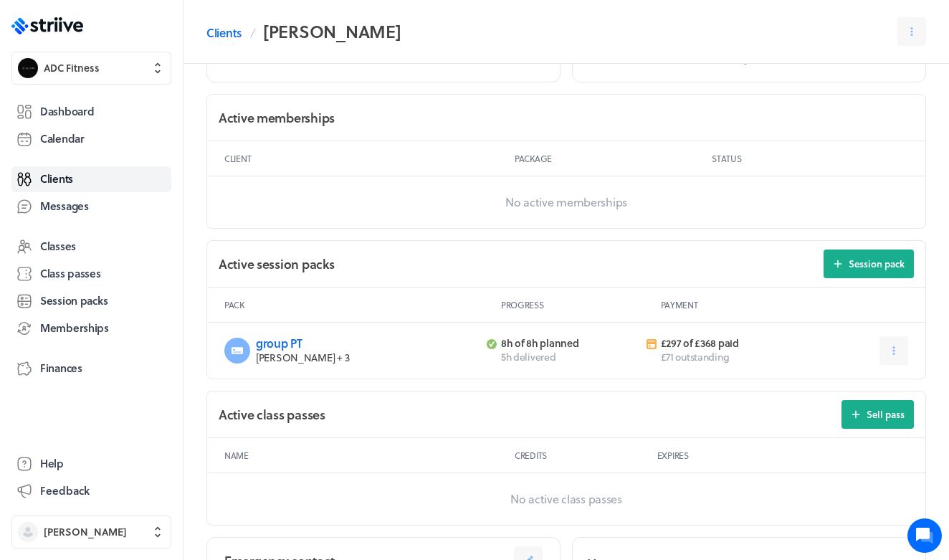
scroll to position [374, 0]
click at [901, 345] on button at bounding box center [894, 350] width 29 height 29
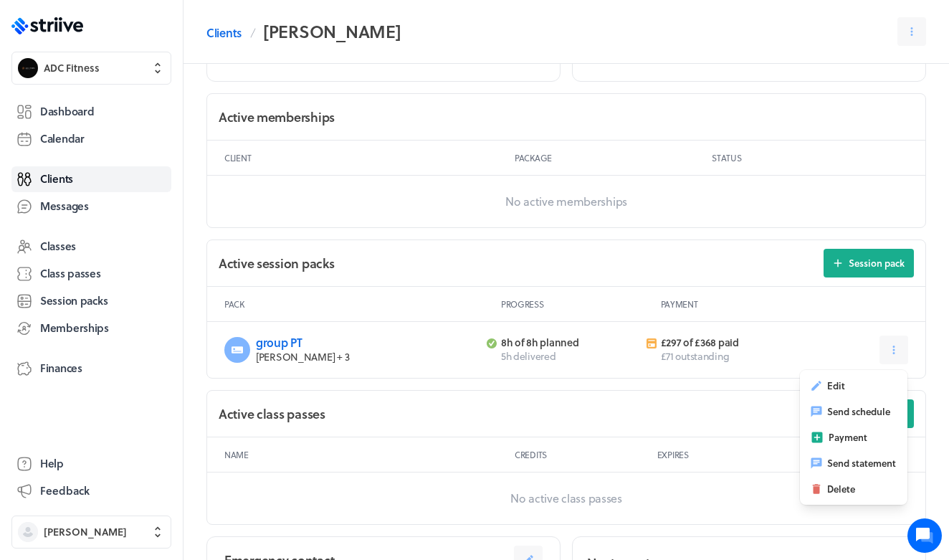
click at [788, 290] on header "Pack Progress Payment" at bounding box center [566, 304] width 719 height 35
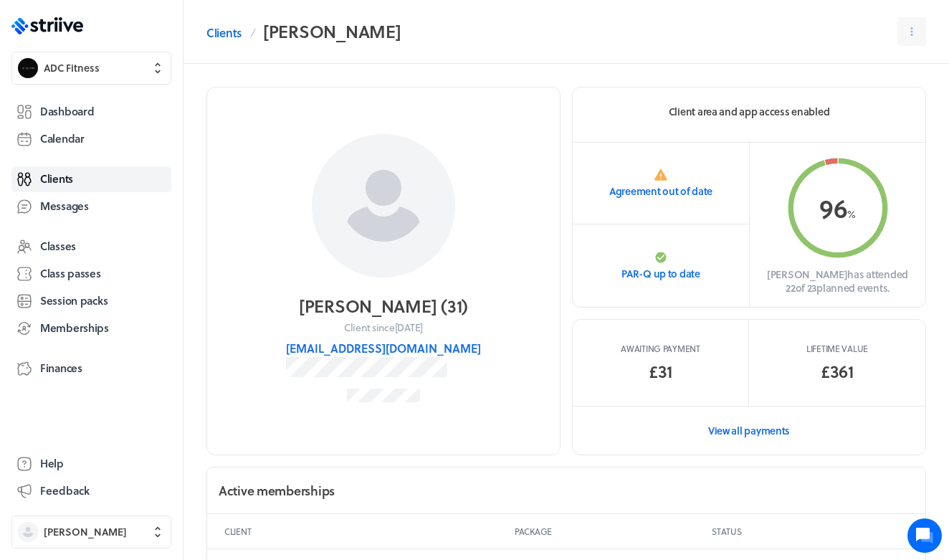
scroll to position [0, 0]
click at [763, 420] on link "View all payments" at bounding box center [749, 430] width 353 height 49
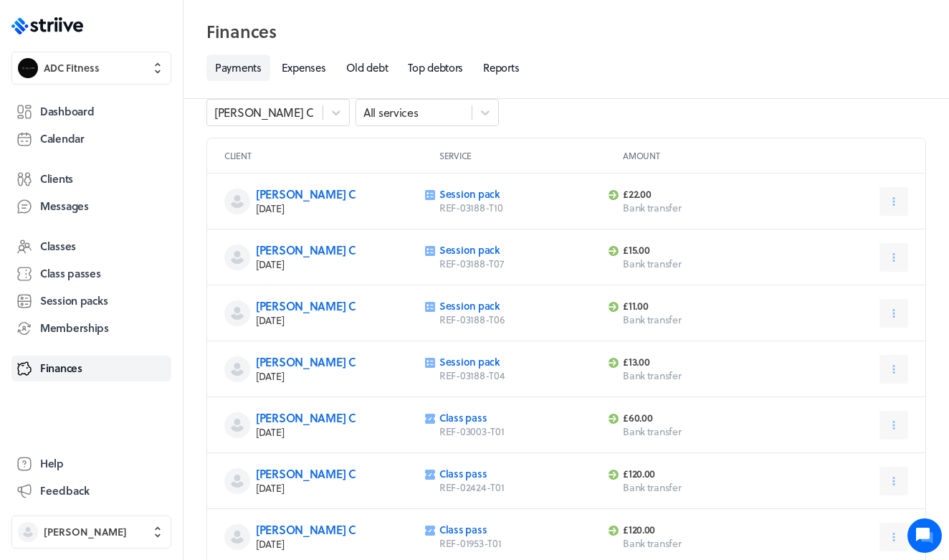
scroll to position [21, 0]
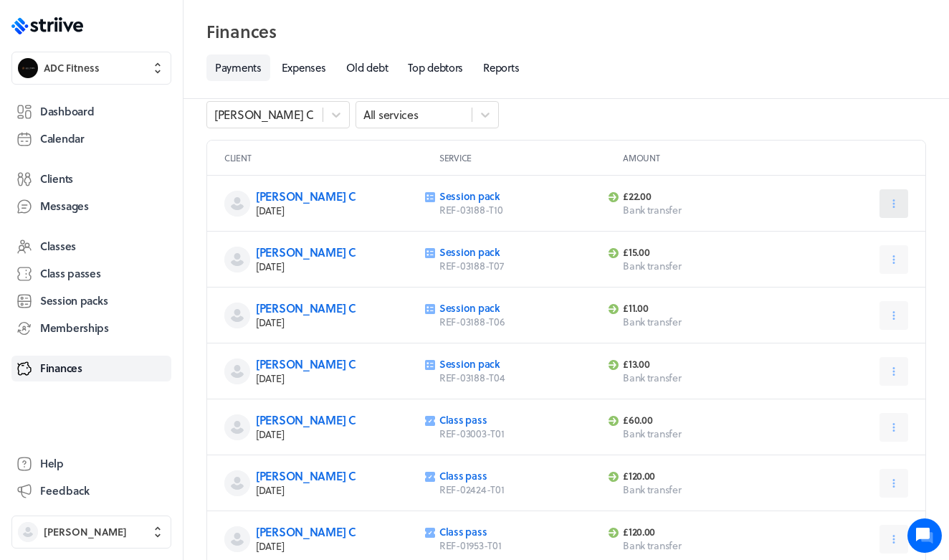
click at [897, 199] on icon at bounding box center [894, 203] width 13 height 13
click at [879, 270] on button "Receipt" at bounding box center [858, 265] width 95 height 26
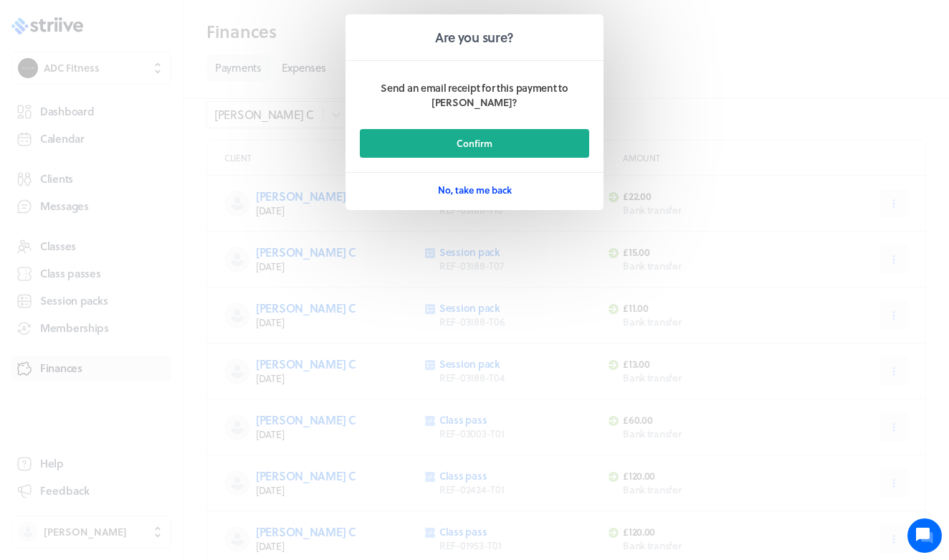
click at [463, 176] on button "No, take me back" at bounding box center [475, 190] width 74 height 29
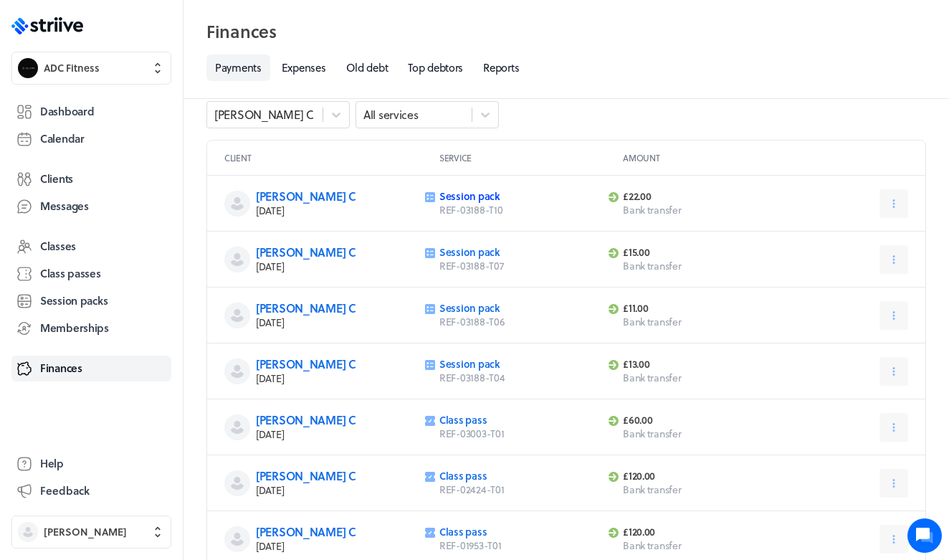
click at [470, 196] on link "Session pack" at bounding box center [470, 196] width 61 height 15
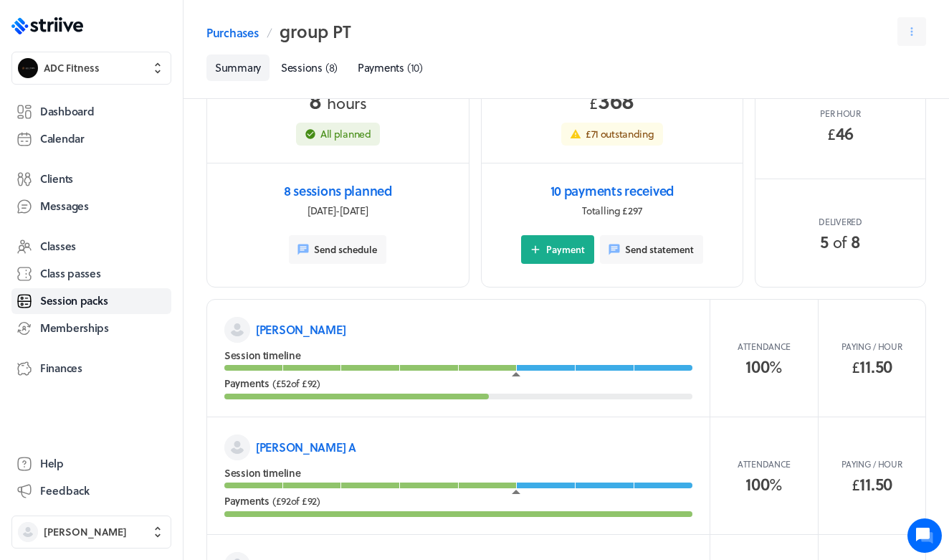
scroll to position [49, 0]
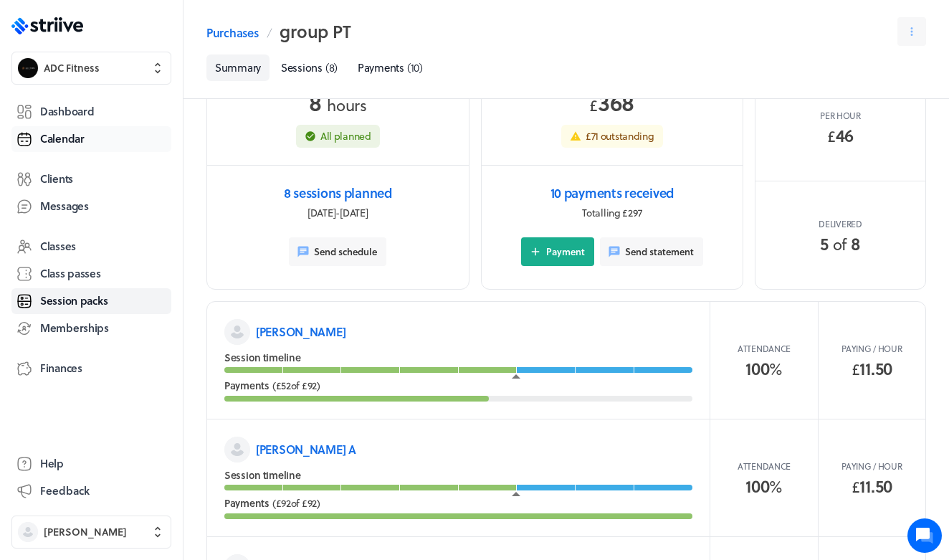
click at [85, 131] on link "Calendar" at bounding box center [91, 139] width 160 height 26
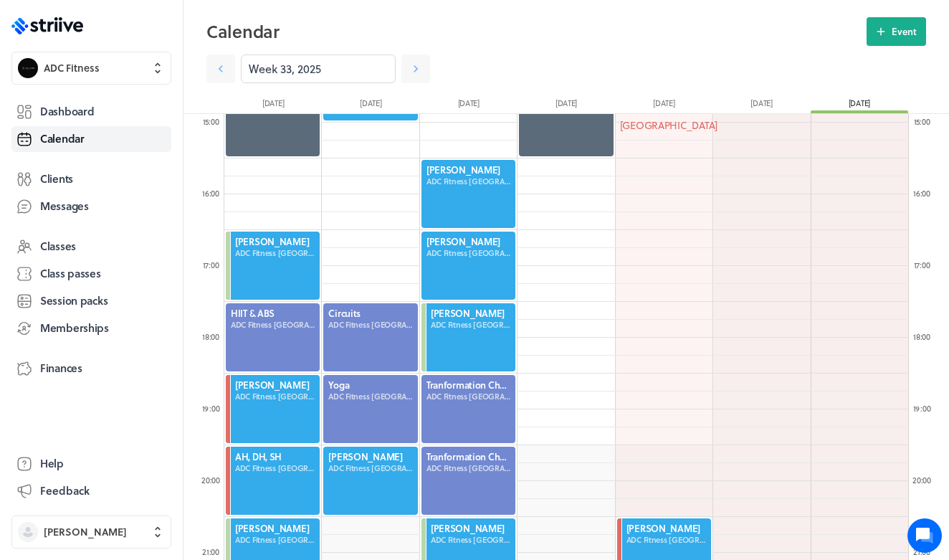
scroll to position [1071, 0]
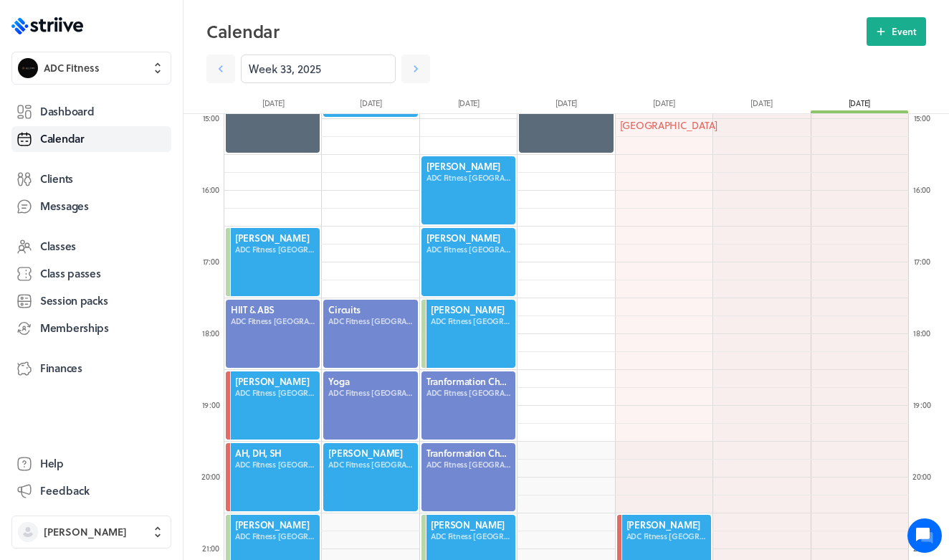
click at [477, 200] on div at bounding box center [468, 190] width 97 height 71
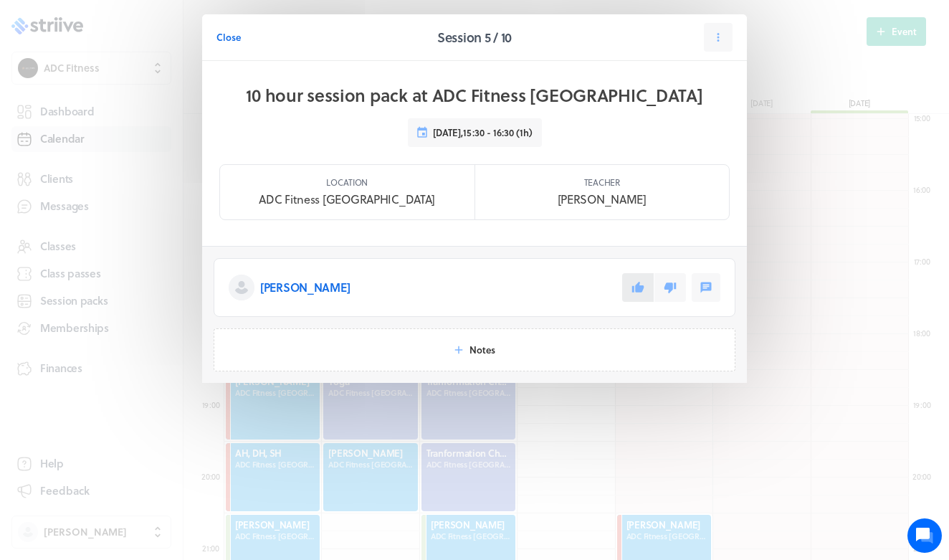
click at [635, 288] on icon at bounding box center [638, 287] width 13 height 13
click at [222, 39] on span "Close" at bounding box center [229, 37] width 24 height 13
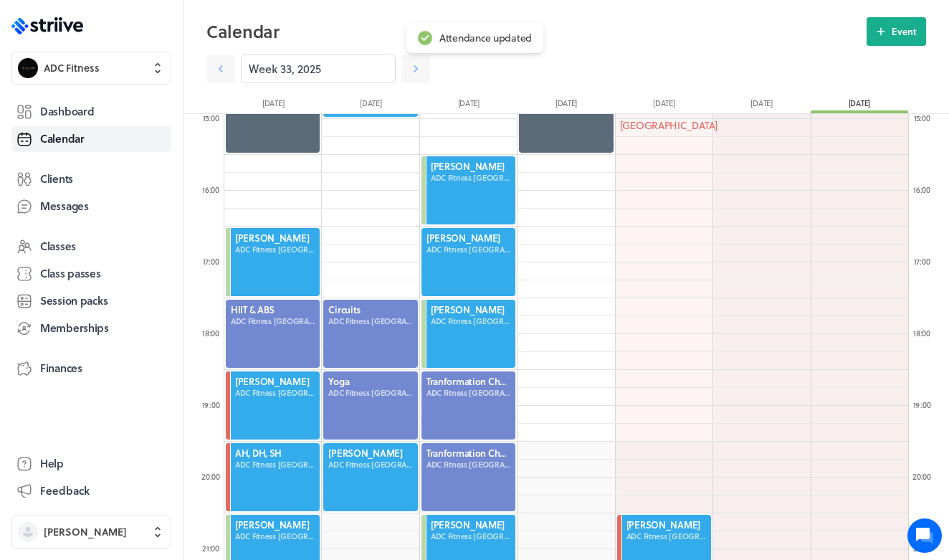
click at [449, 270] on div at bounding box center [468, 262] width 97 height 71
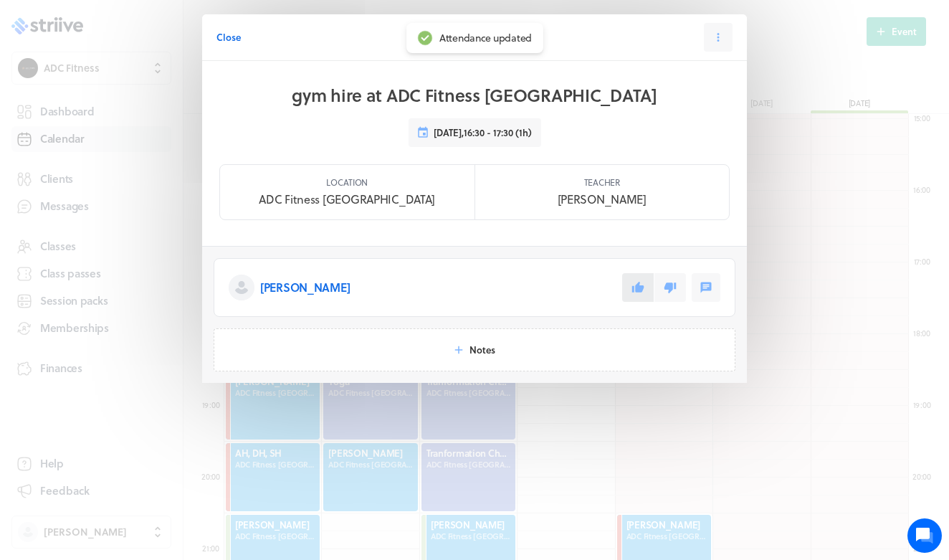
click at [638, 285] on icon at bounding box center [638, 287] width 12 height 11
click at [234, 39] on span "Close" at bounding box center [229, 37] width 24 height 13
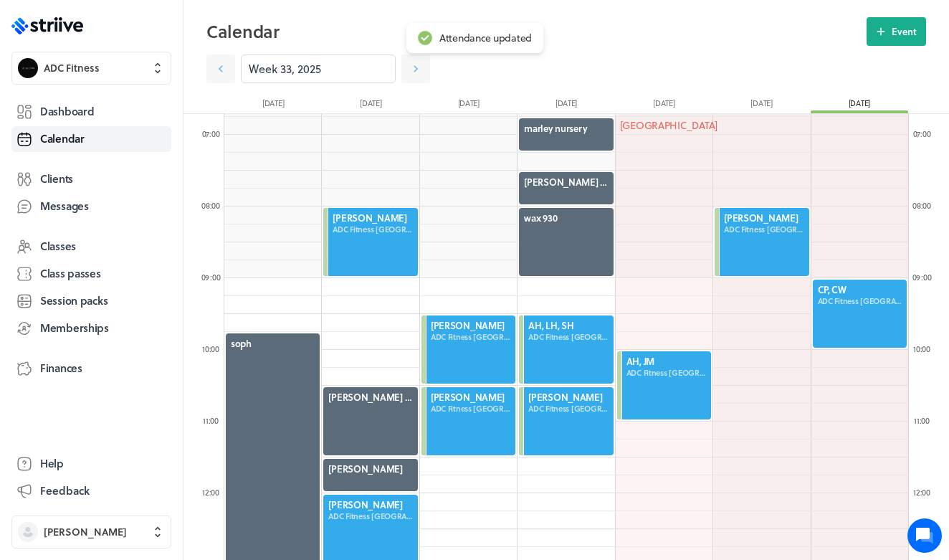
scroll to position [483, 0]
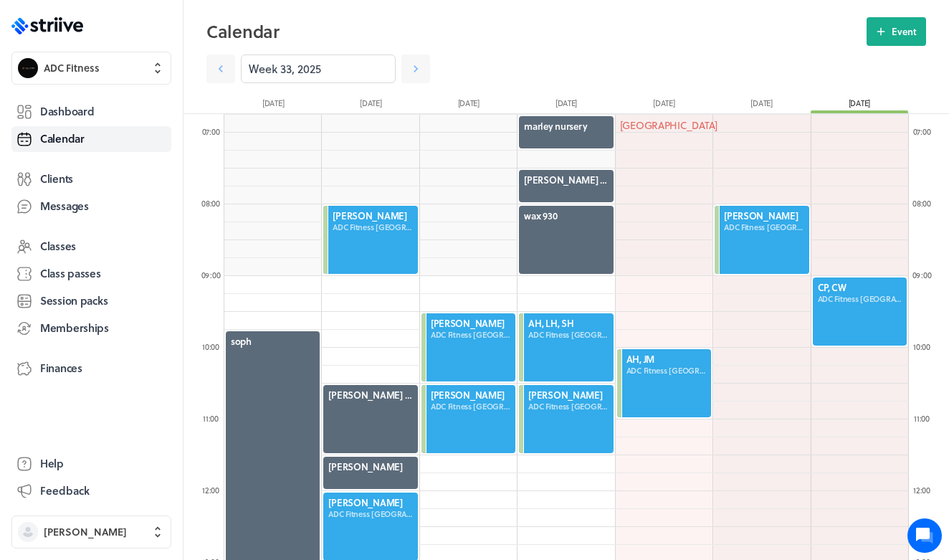
click at [842, 311] on div at bounding box center [860, 311] width 97 height 71
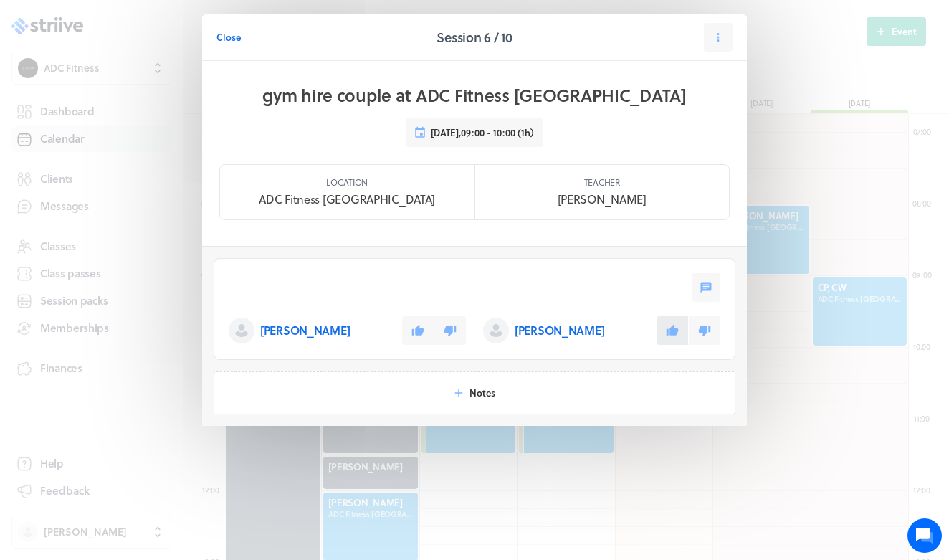
click at [676, 337] on button at bounding box center [673, 330] width 32 height 29
click at [412, 329] on icon at bounding box center [418, 330] width 13 height 13
click at [229, 34] on span "Close" at bounding box center [229, 37] width 24 height 13
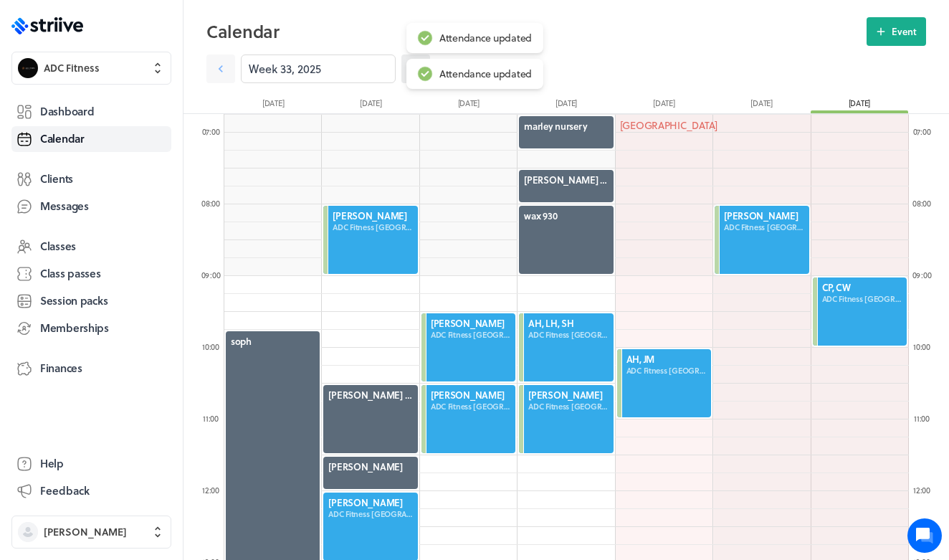
click at [418, 57] on link at bounding box center [416, 69] width 29 height 29
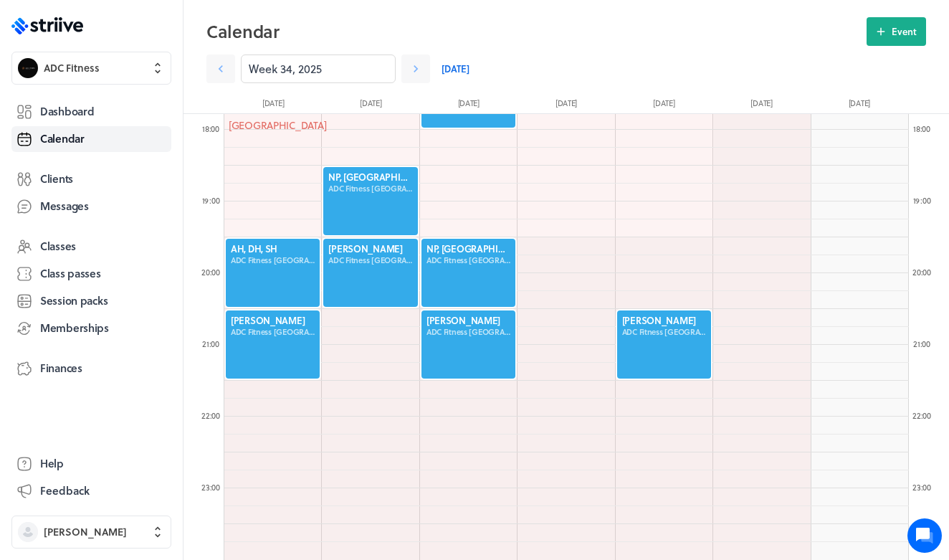
scroll to position [1275, 0]
click at [414, 70] on icon at bounding box center [416, 69] width 14 height 14
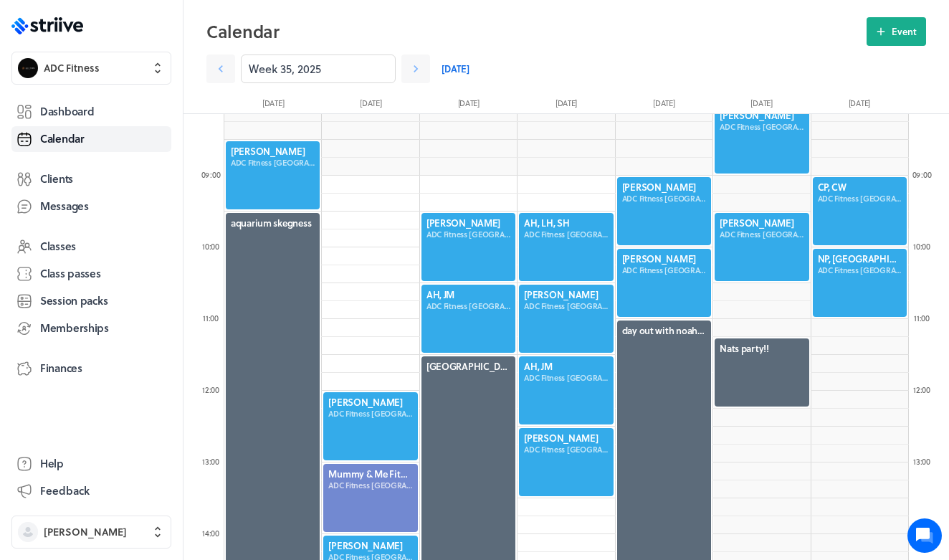
scroll to position [584, 0]
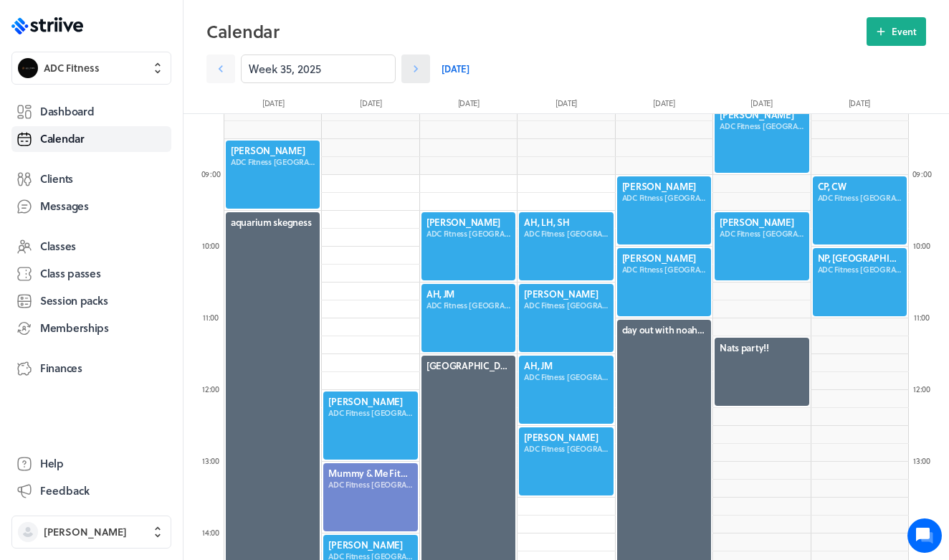
click at [420, 73] on icon at bounding box center [416, 69] width 14 height 14
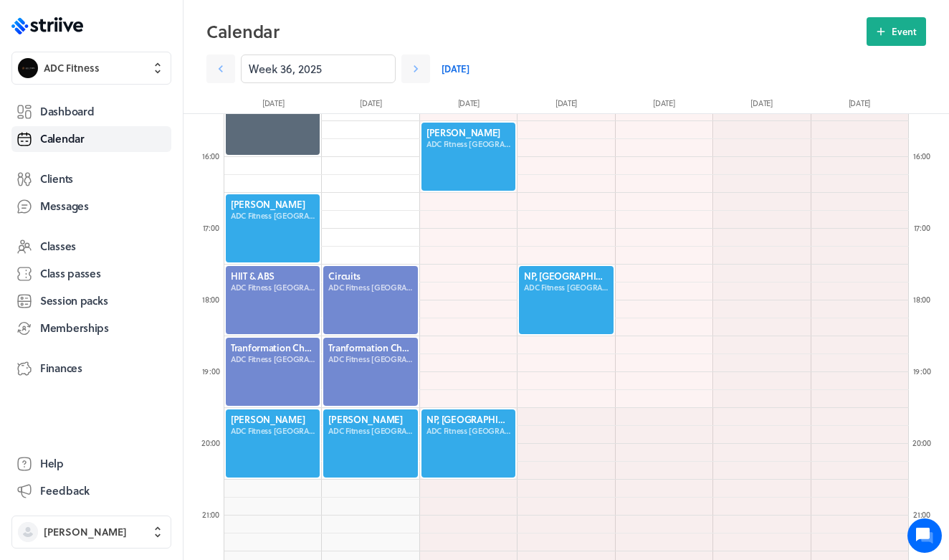
scroll to position [1106, 0]
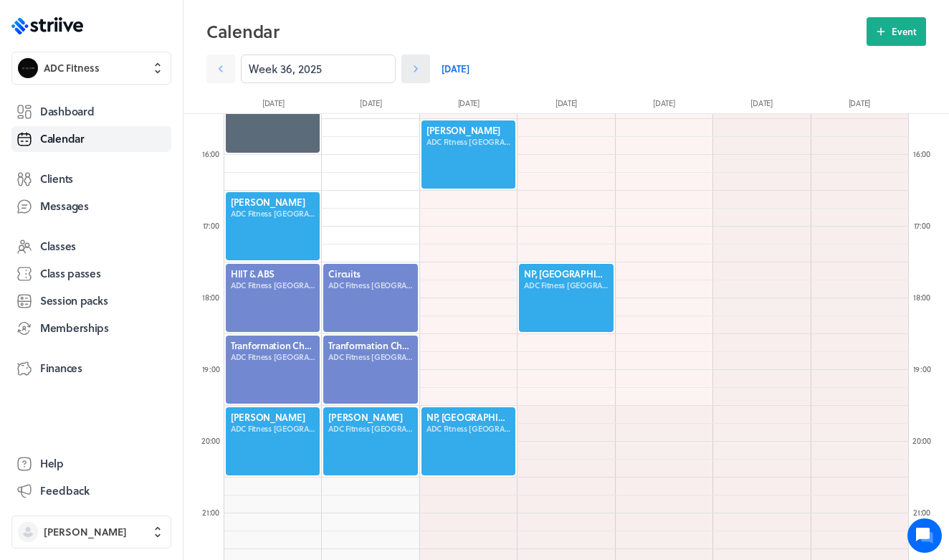
click at [416, 75] on icon at bounding box center [416, 69] width 14 height 14
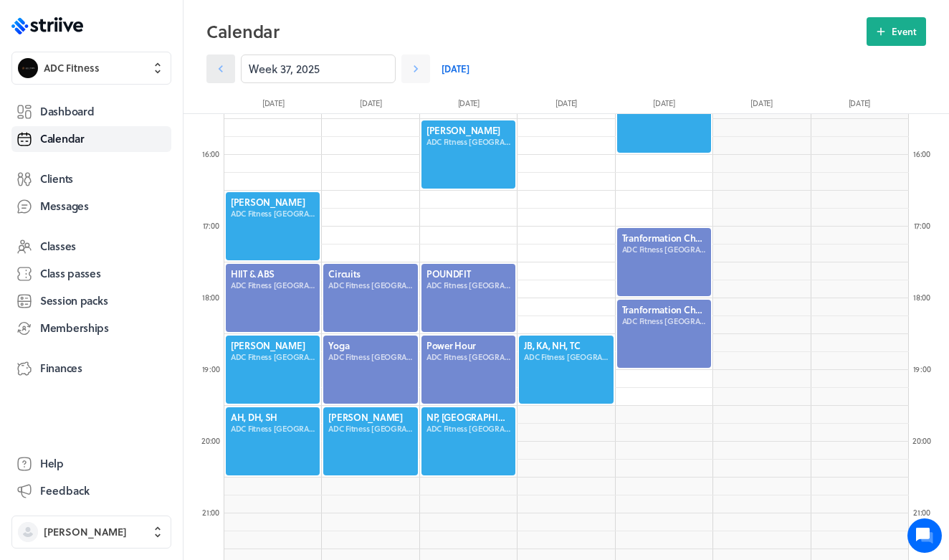
click at [227, 72] on icon at bounding box center [221, 69] width 14 height 14
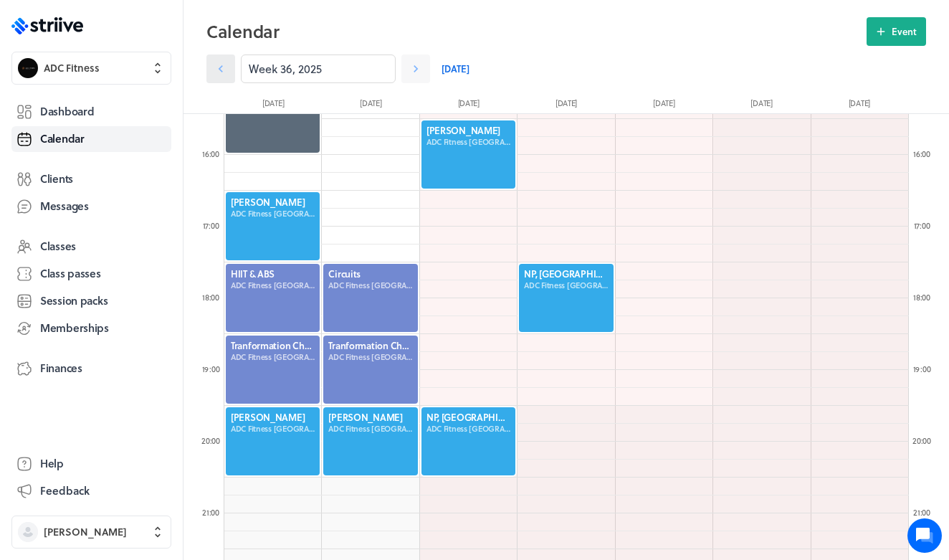
click at [227, 72] on icon at bounding box center [221, 69] width 14 height 14
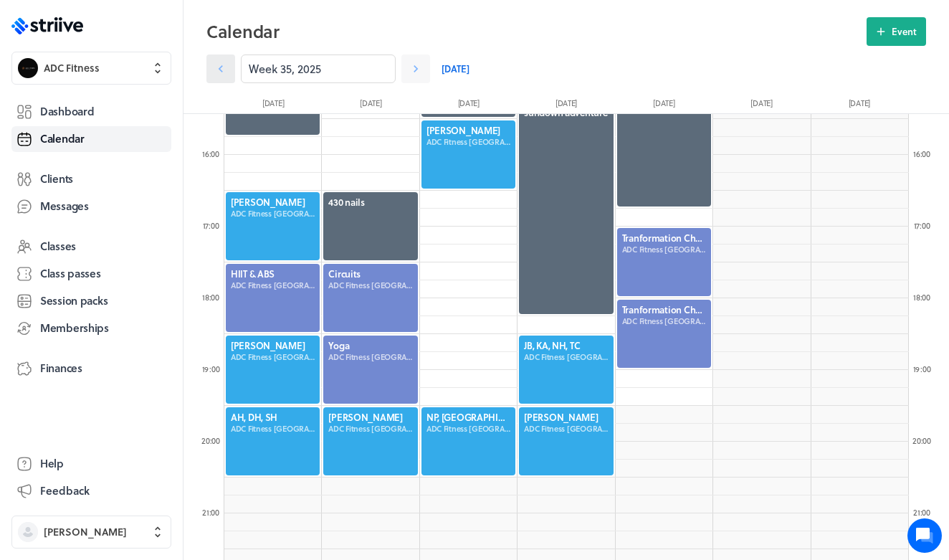
click at [224, 74] on icon at bounding box center [221, 69] width 14 height 14
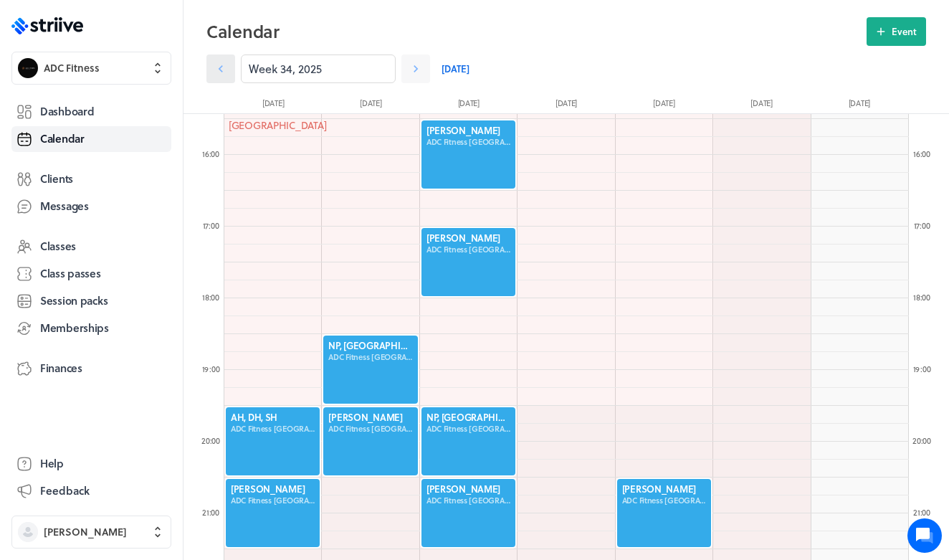
click at [224, 74] on icon at bounding box center [221, 69] width 14 height 14
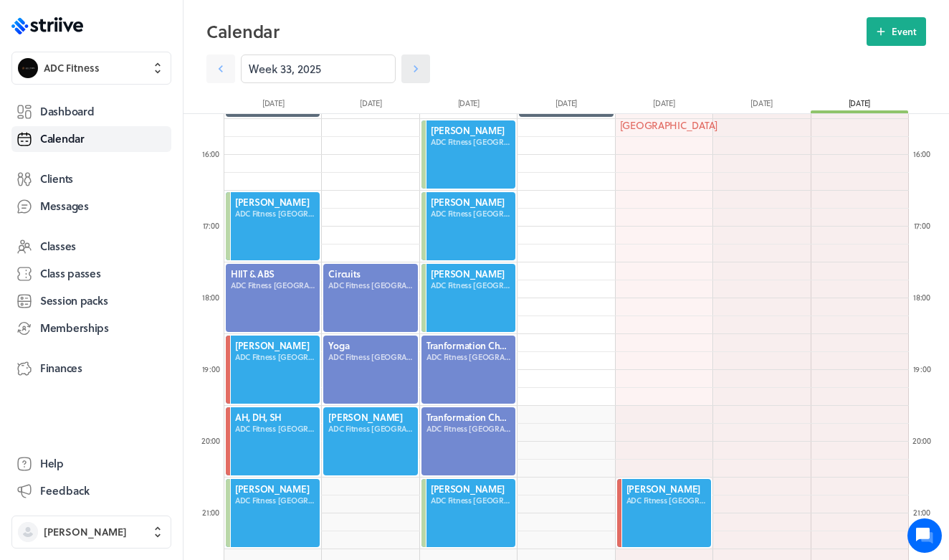
click at [414, 67] on icon at bounding box center [416, 68] width 4 height 7
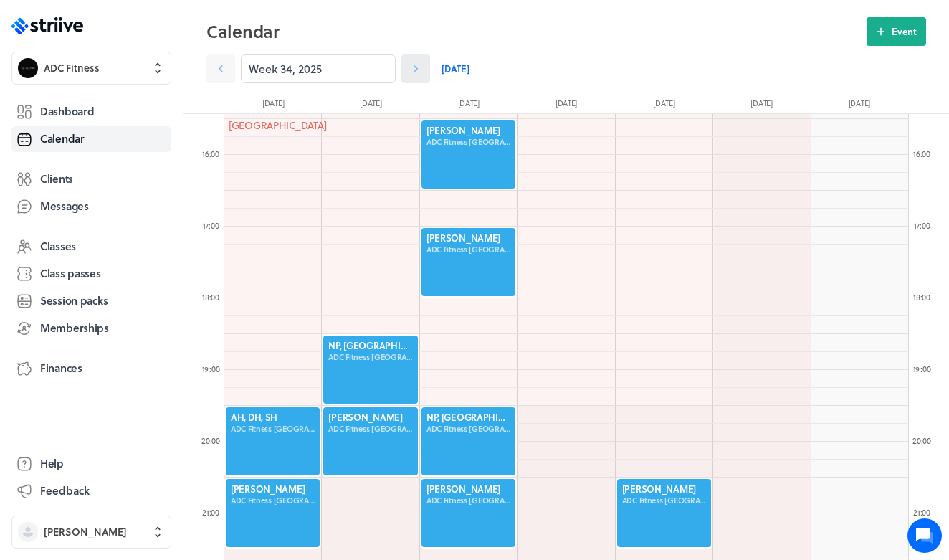
click at [414, 67] on icon at bounding box center [416, 68] width 4 height 7
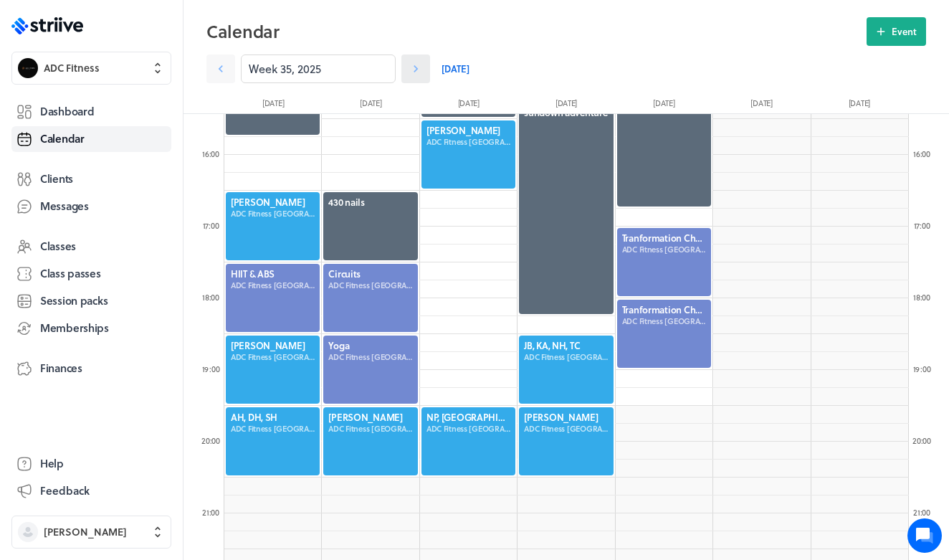
click at [414, 67] on icon at bounding box center [416, 68] width 4 height 7
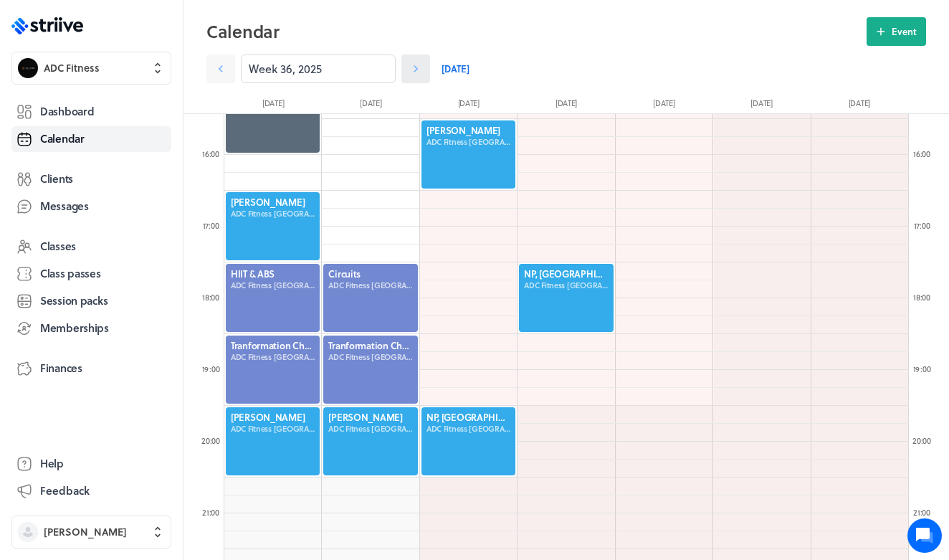
click at [414, 67] on icon at bounding box center [416, 68] width 4 height 7
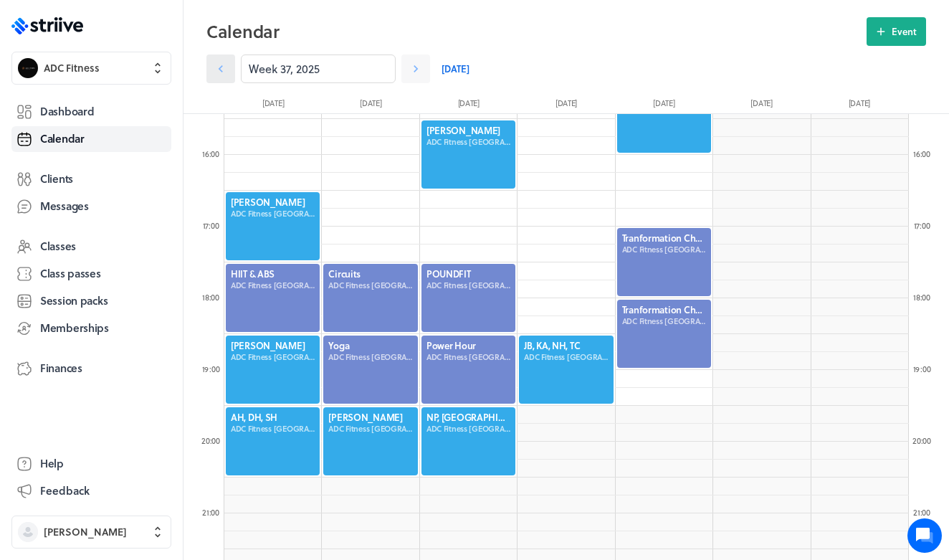
click at [221, 65] on icon at bounding box center [221, 69] width 14 height 14
